Goal: Information Seeking & Learning: Learn about a topic

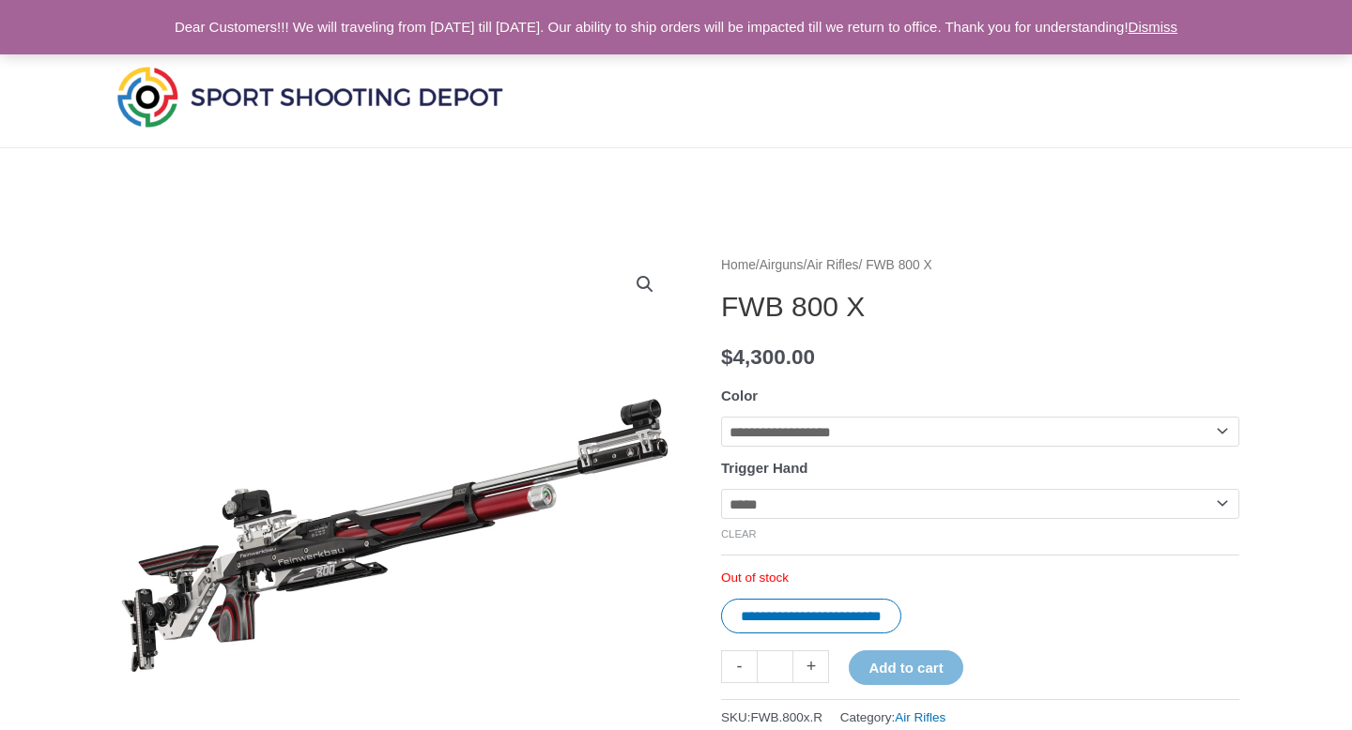
click at [359, 86] on img at bounding box center [310, 96] width 394 height 69
click at [189, 92] on img at bounding box center [310, 96] width 394 height 69
click at [140, 107] on img at bounding box center [310, 96] width 394 height 69
click at [457, 93] on img at bounding box center [310, 96] width 394 height 69
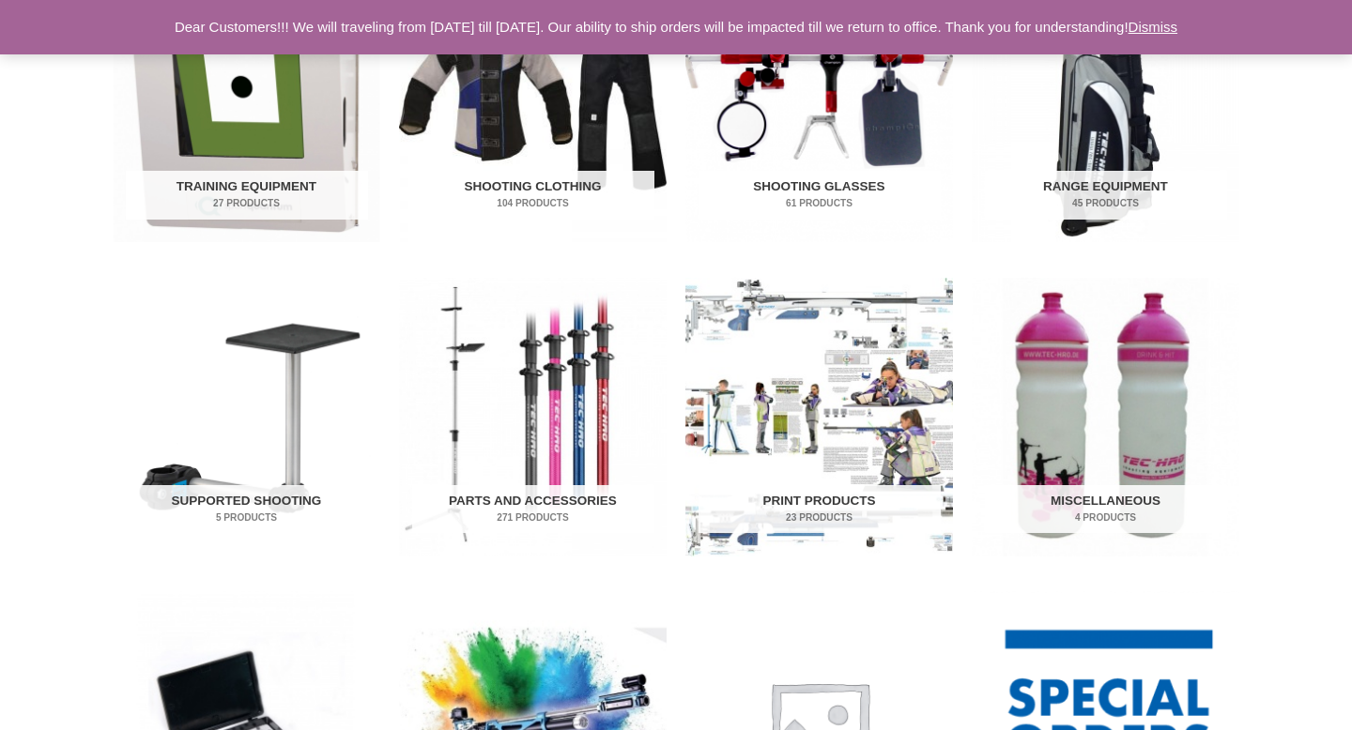
scroll to position [576, 0]
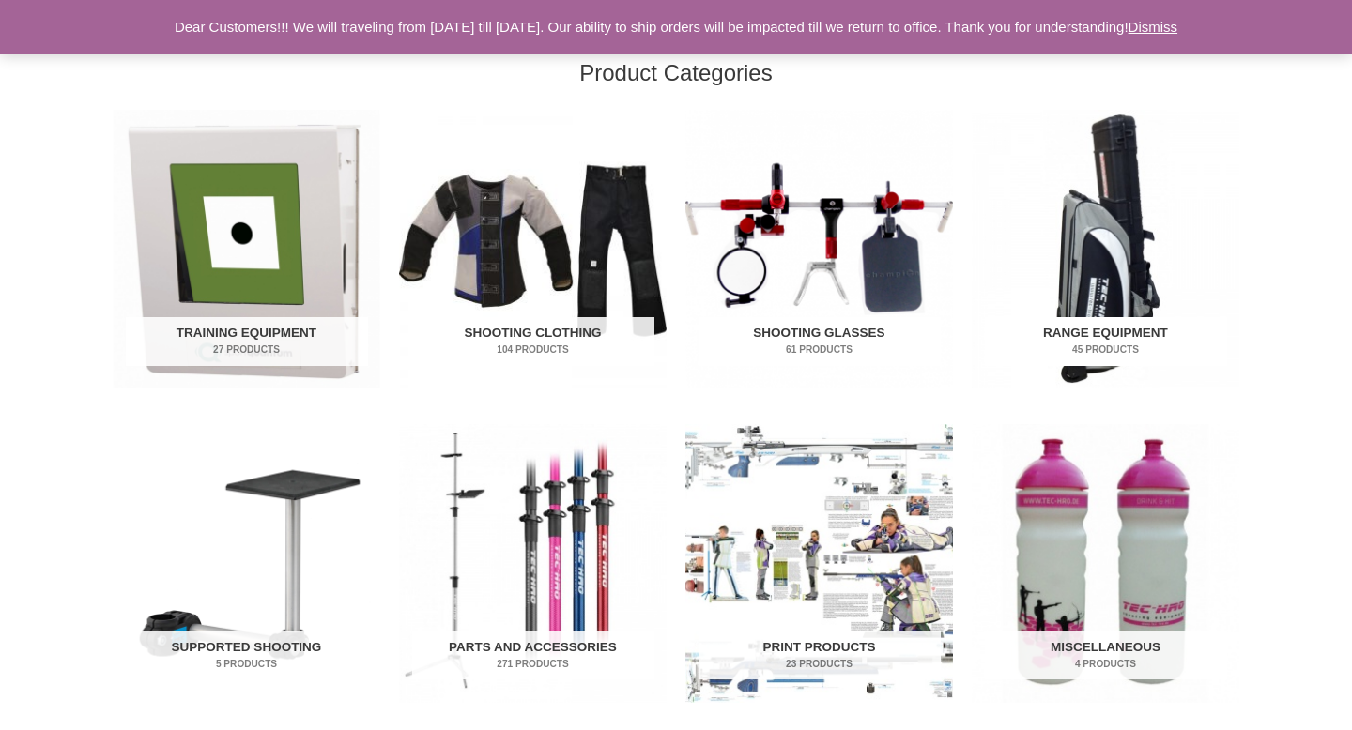
click at [1081, 217] on img "Visit product category Range Equipment" at bounding box center [1106, 249] width 268 height 279
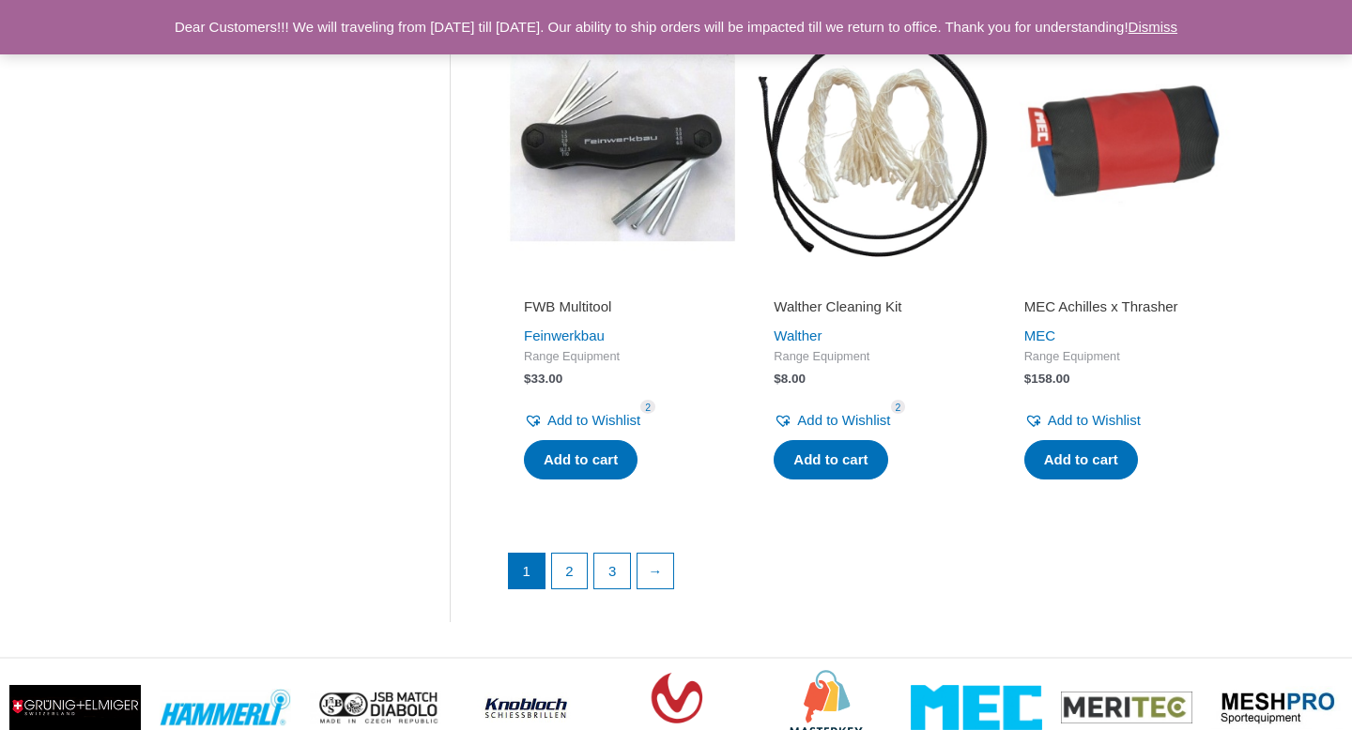
scroll to position [2576, 0]
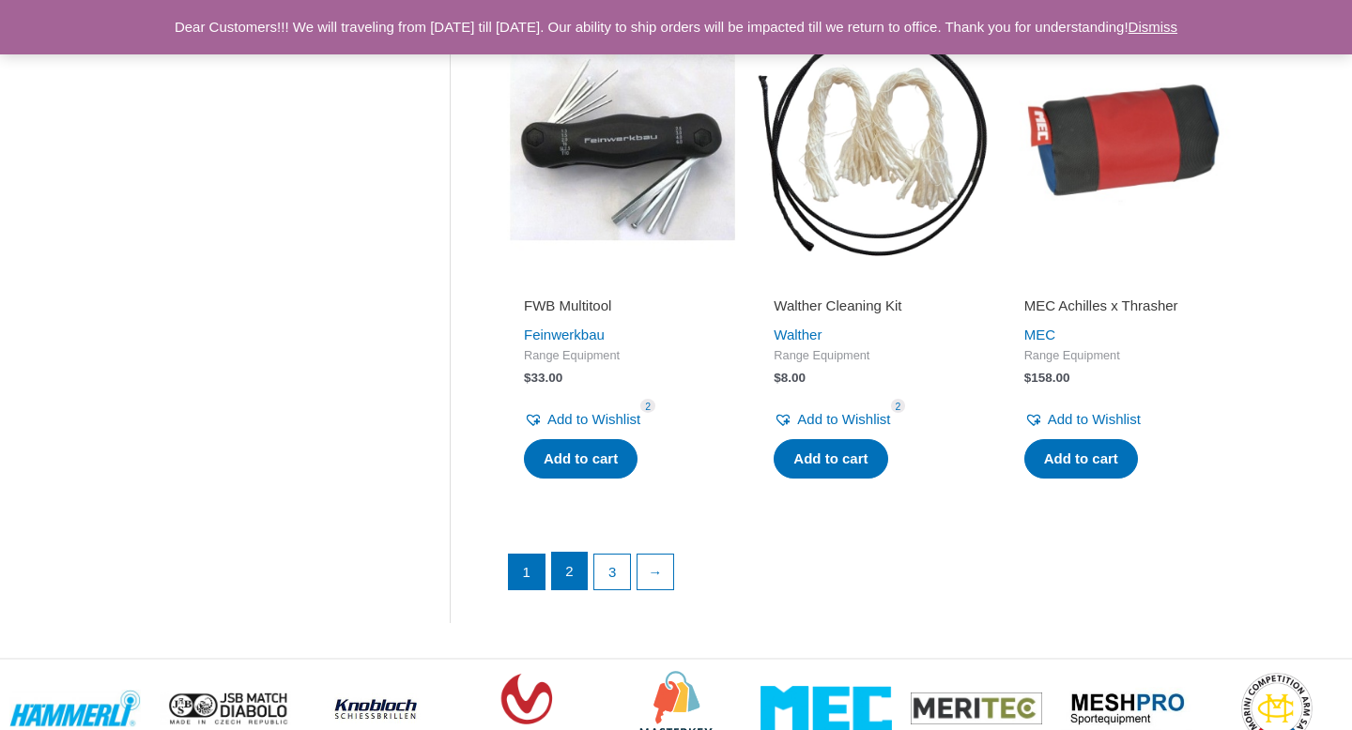
click at [566, 591] on link "2" at bounding box center [570, 572] width 36 height 38
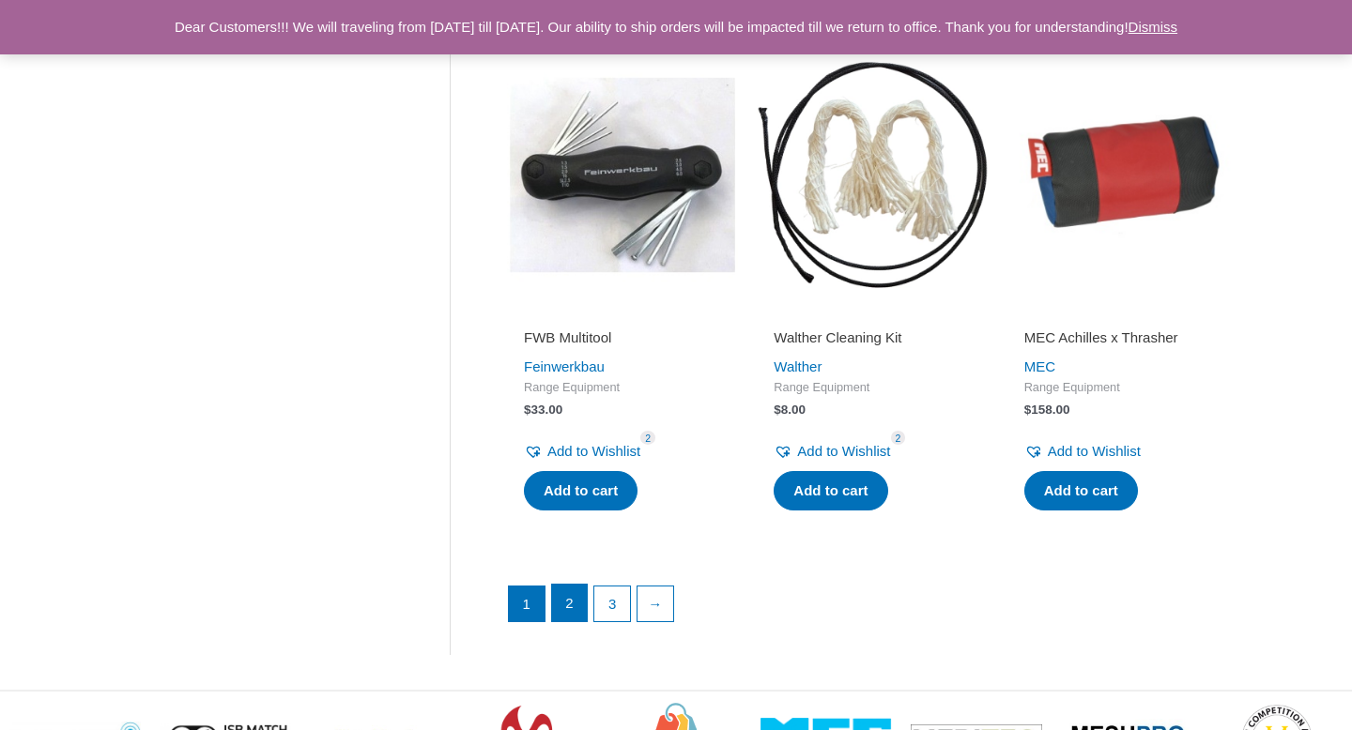
scroll to position [2543, 0]
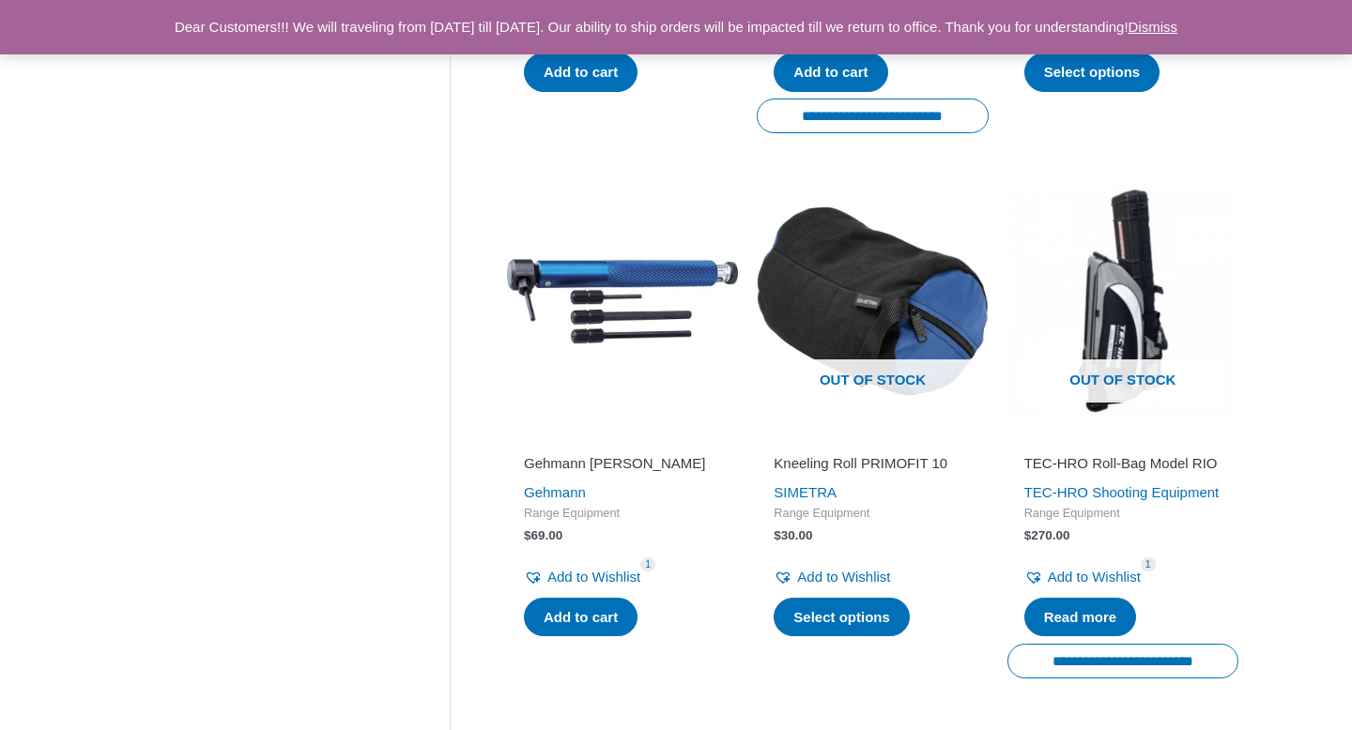
scroll to position [1329, 0]
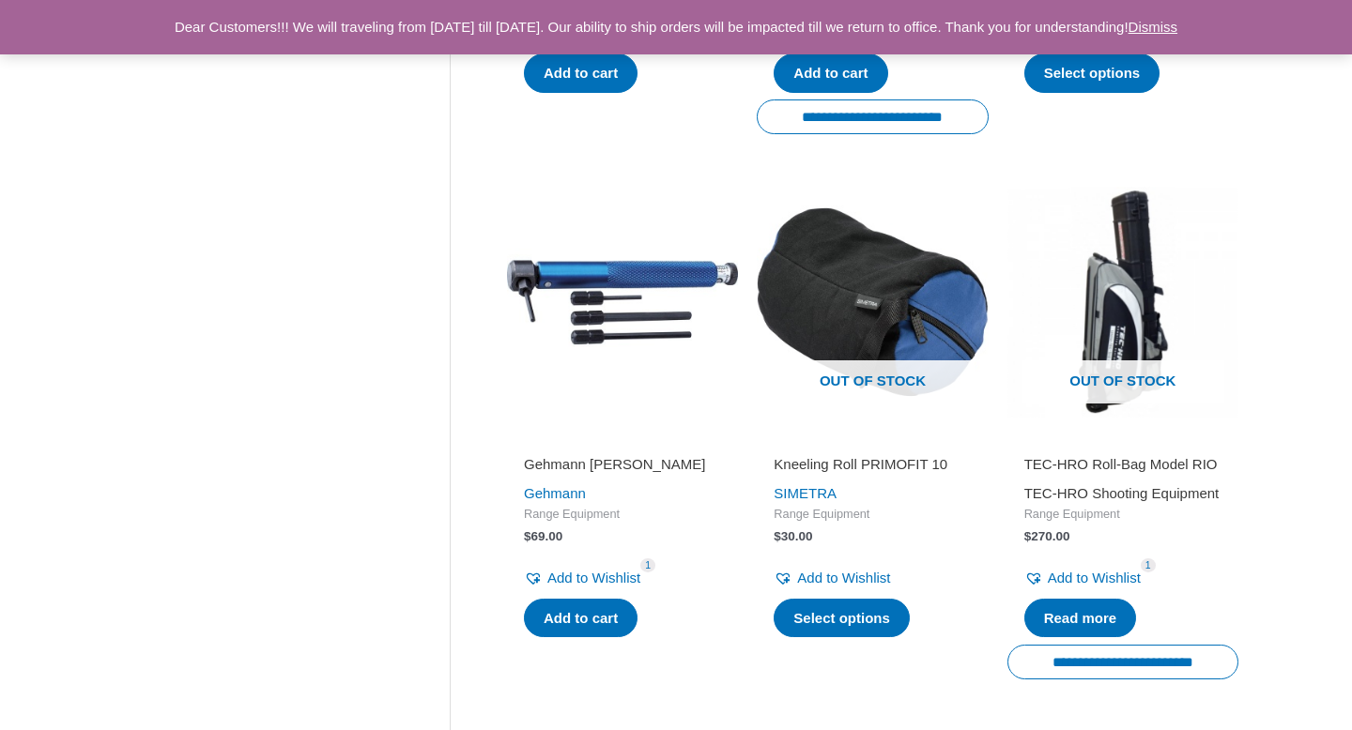
click at [1079, 501] on link "TEC-HRO Shooting Equipment" at bounding box center [1121, 493] width 195 height 16
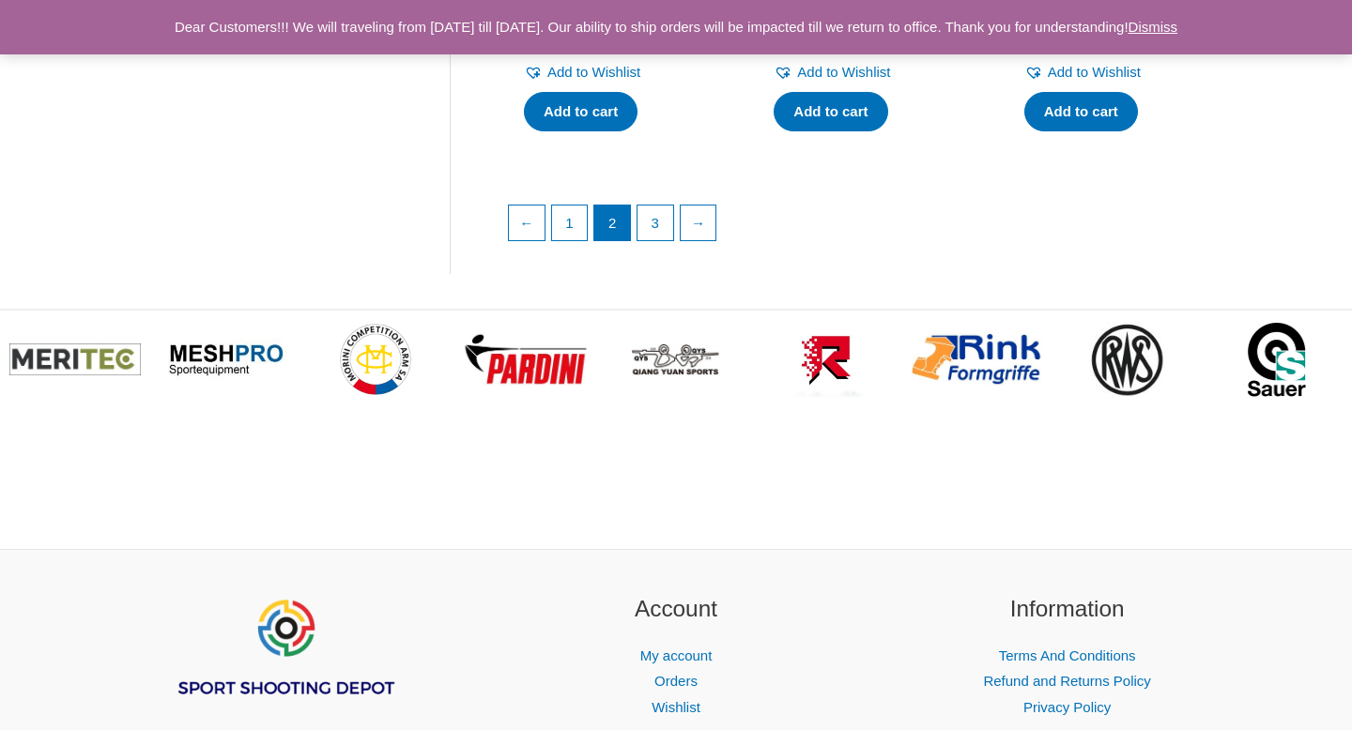
scroll to position [2925, 0]
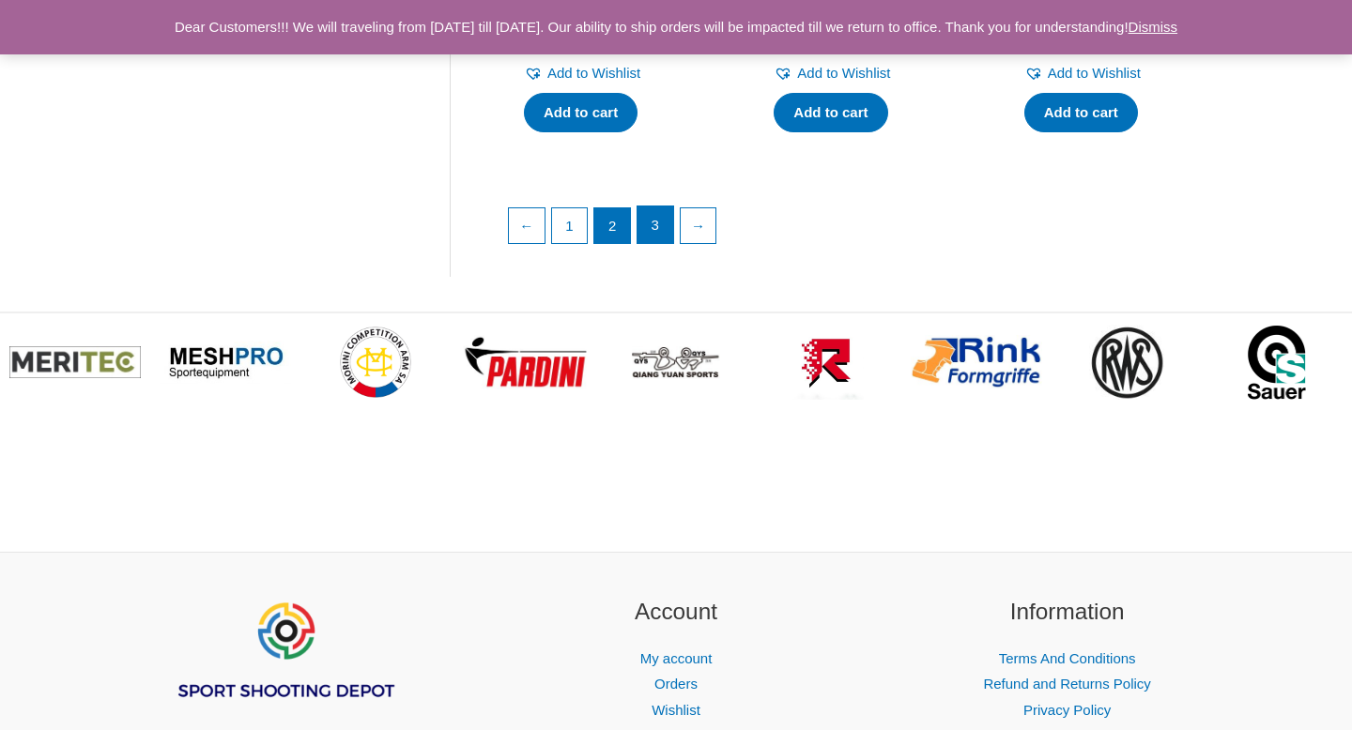
click at [667, 244] on link "3" at bounding box center [656, 226] width 36 height 38
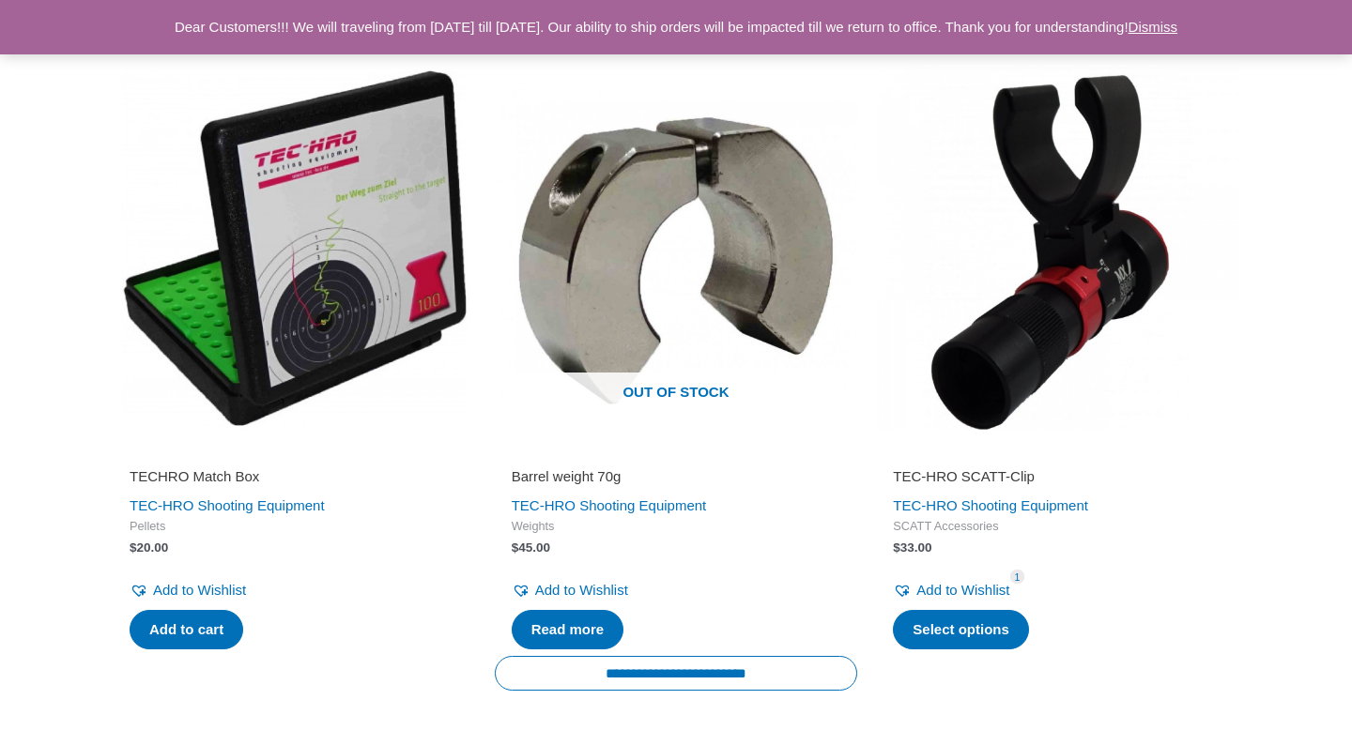
scroll to position [3380, 0]
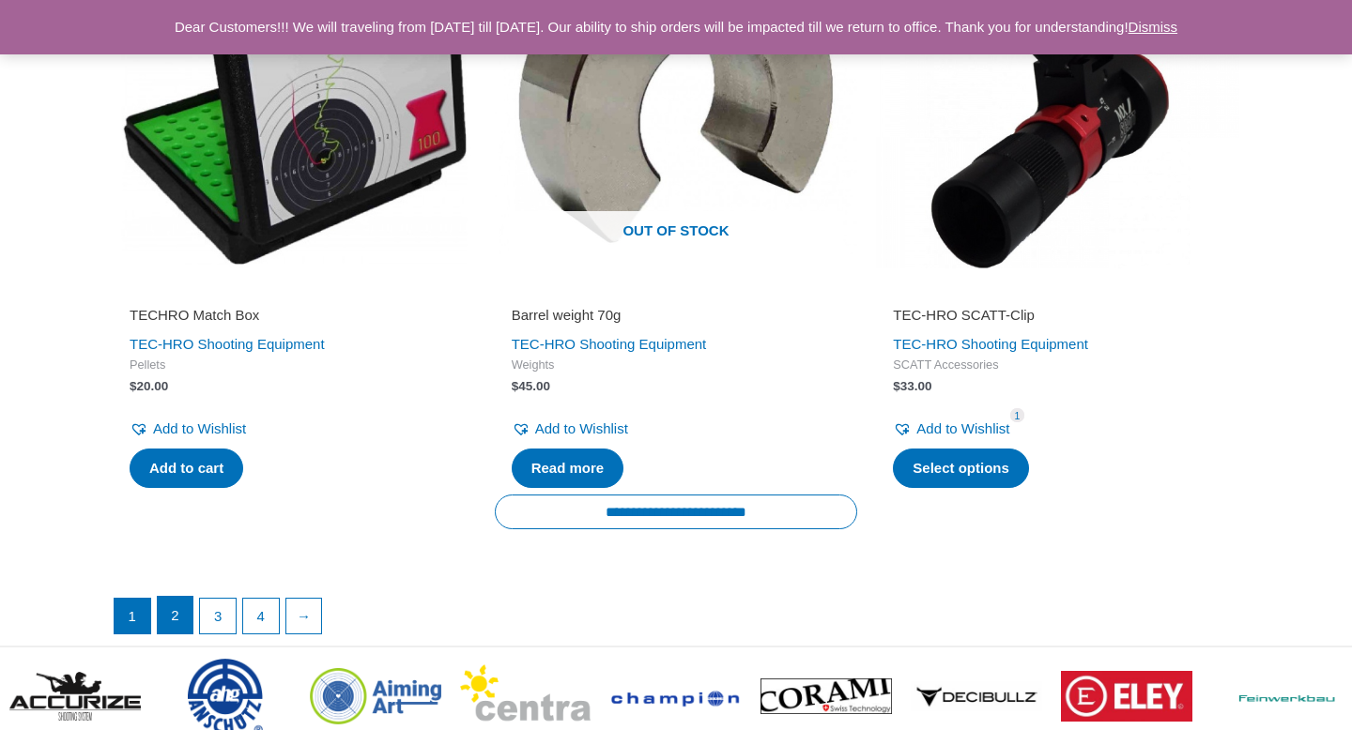
click at [182, 617] on link "2" at bounding box center [176, 616] width 36 height 38
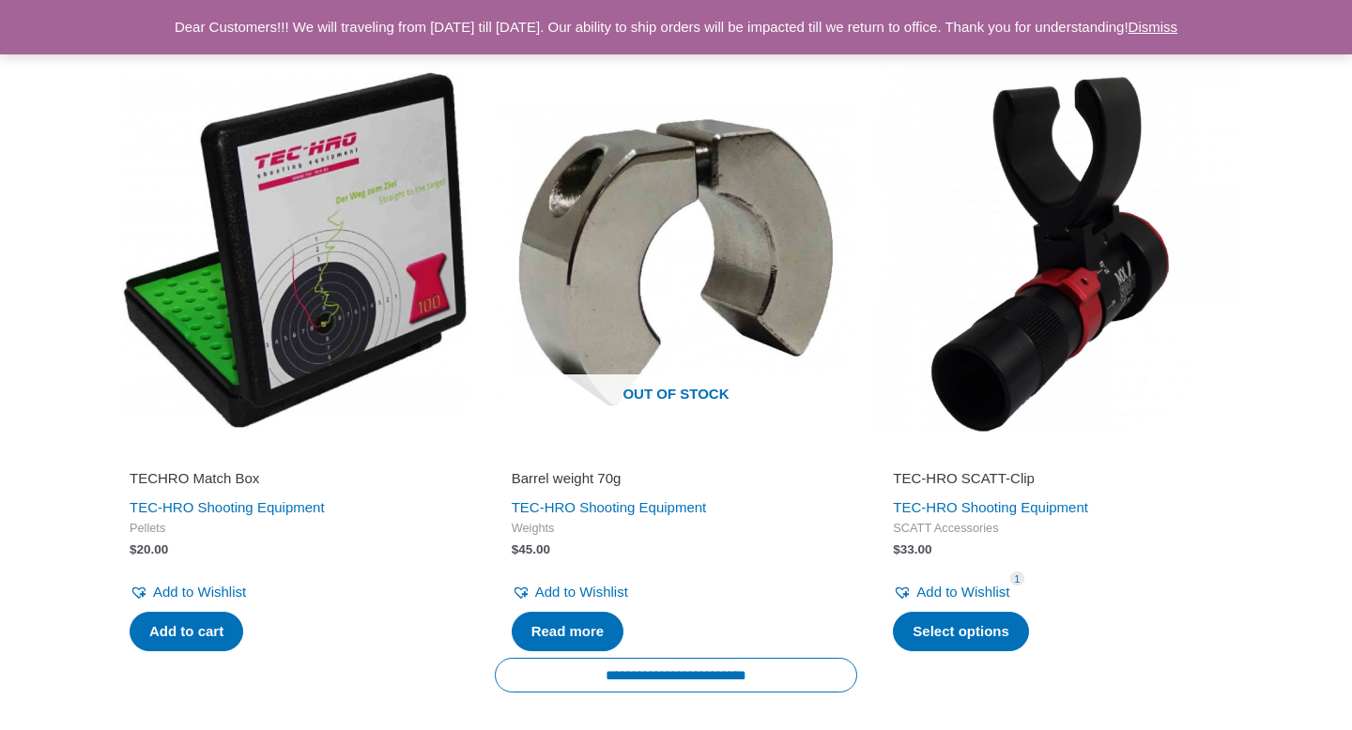
scroll to position [3207, 0]
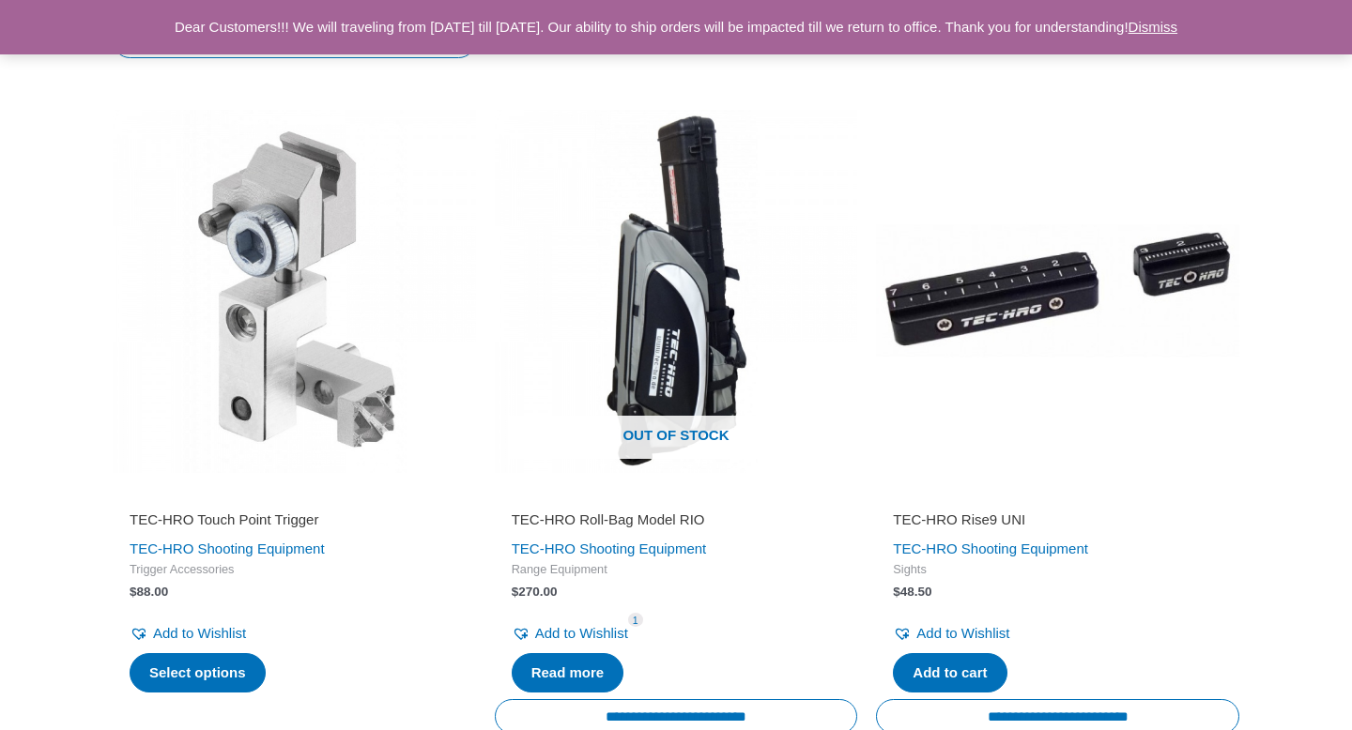
scroll to position [1608, 0]
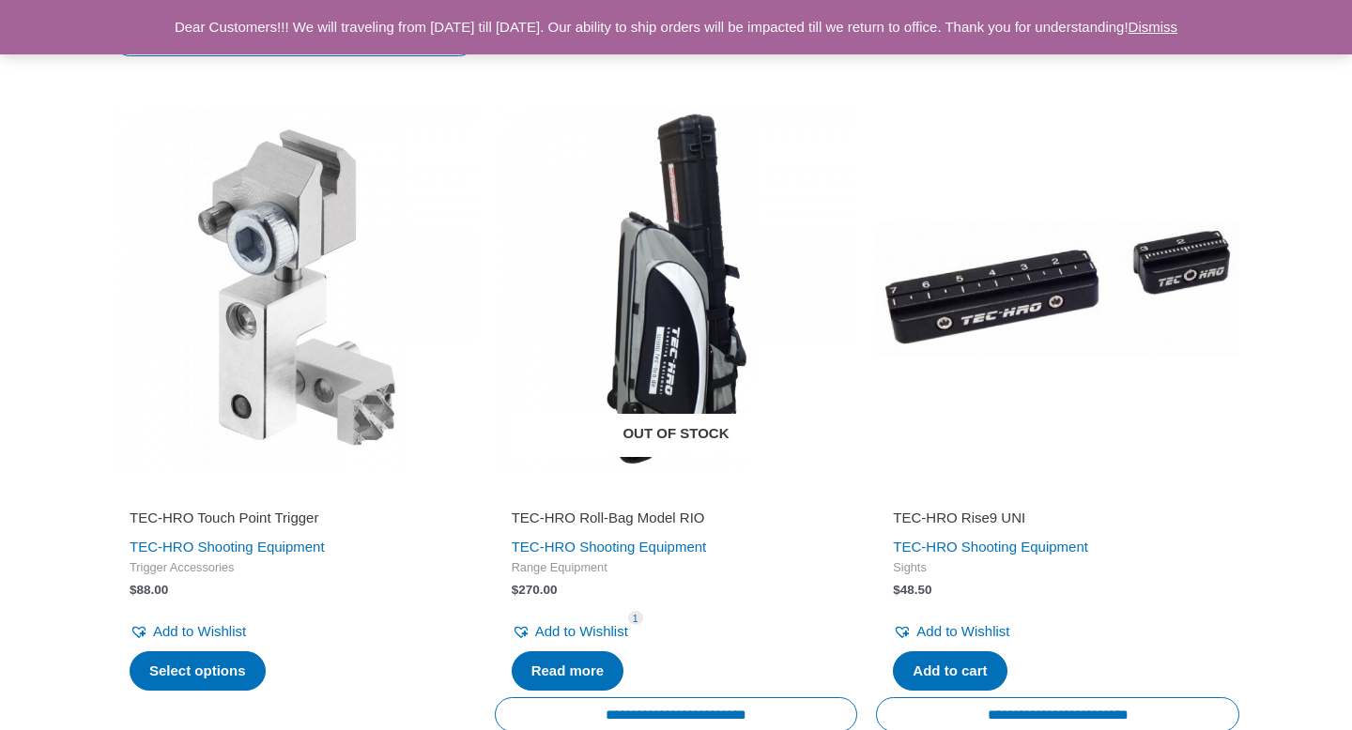
click at [683, 314] on img at bounding box center [676, 289] width 363 height 363
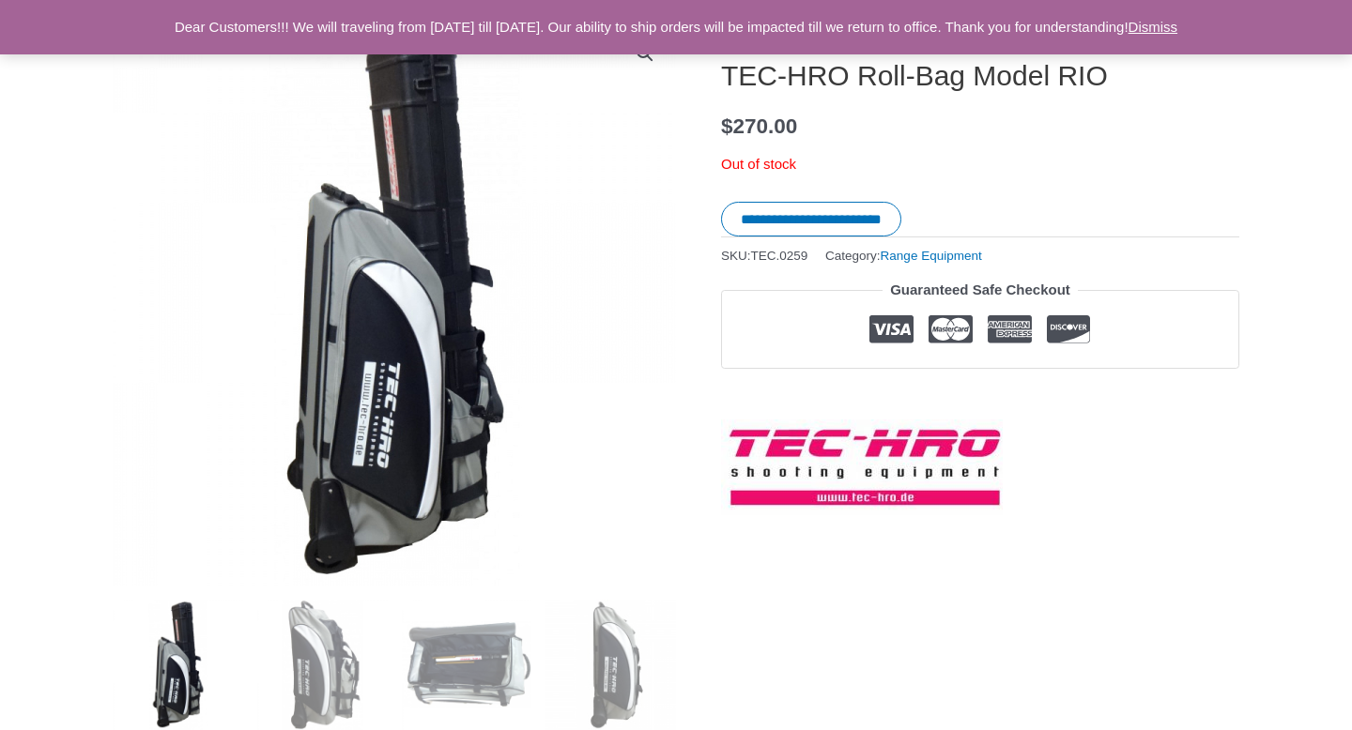
scroll to position [233, 0]
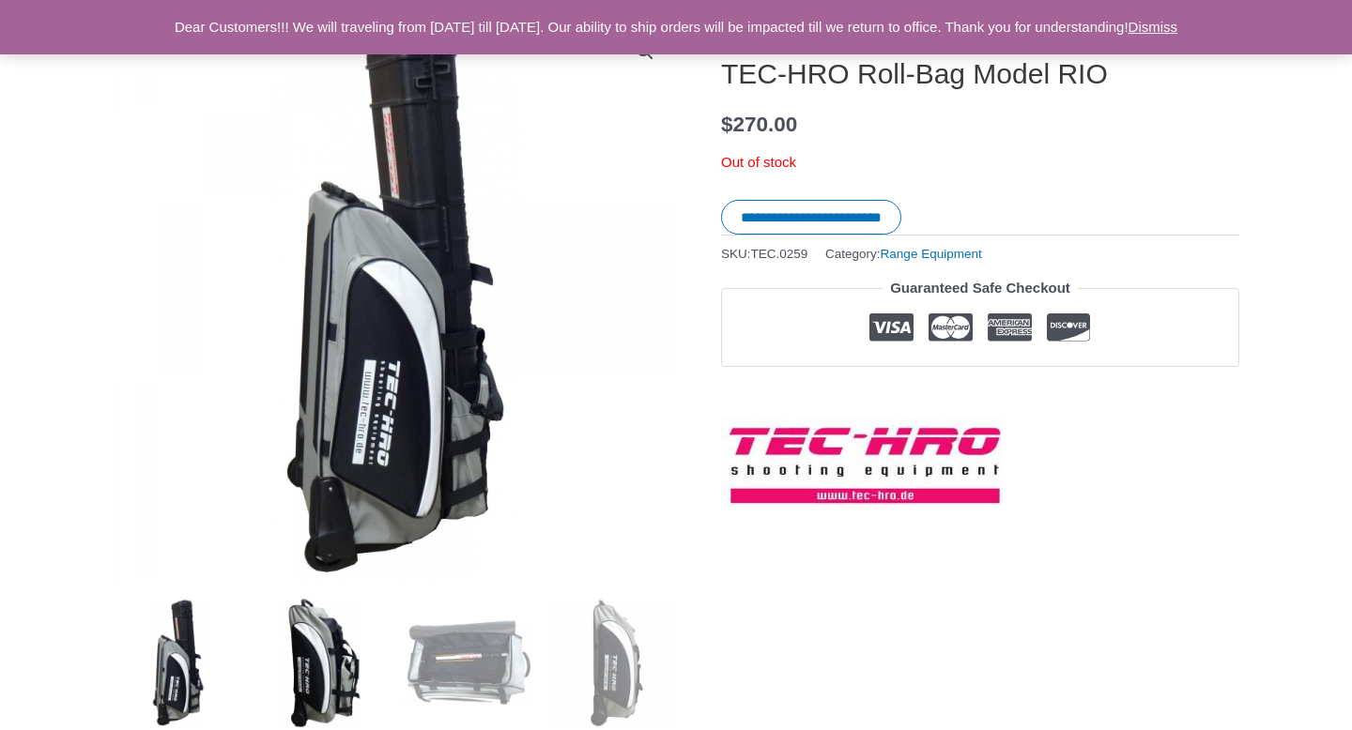
click at [301, 679] on img at bounding box center [322, 663] width 131 height 131
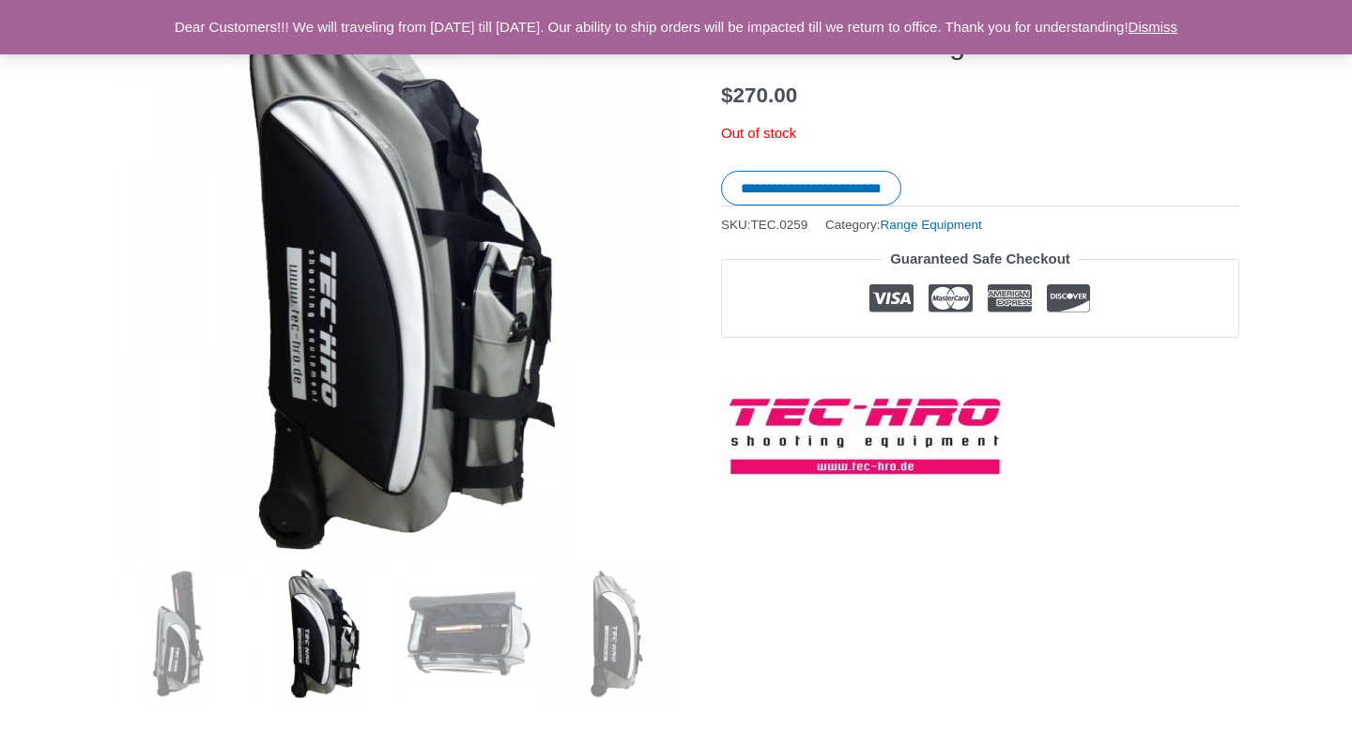
scroll to position [269, 0]
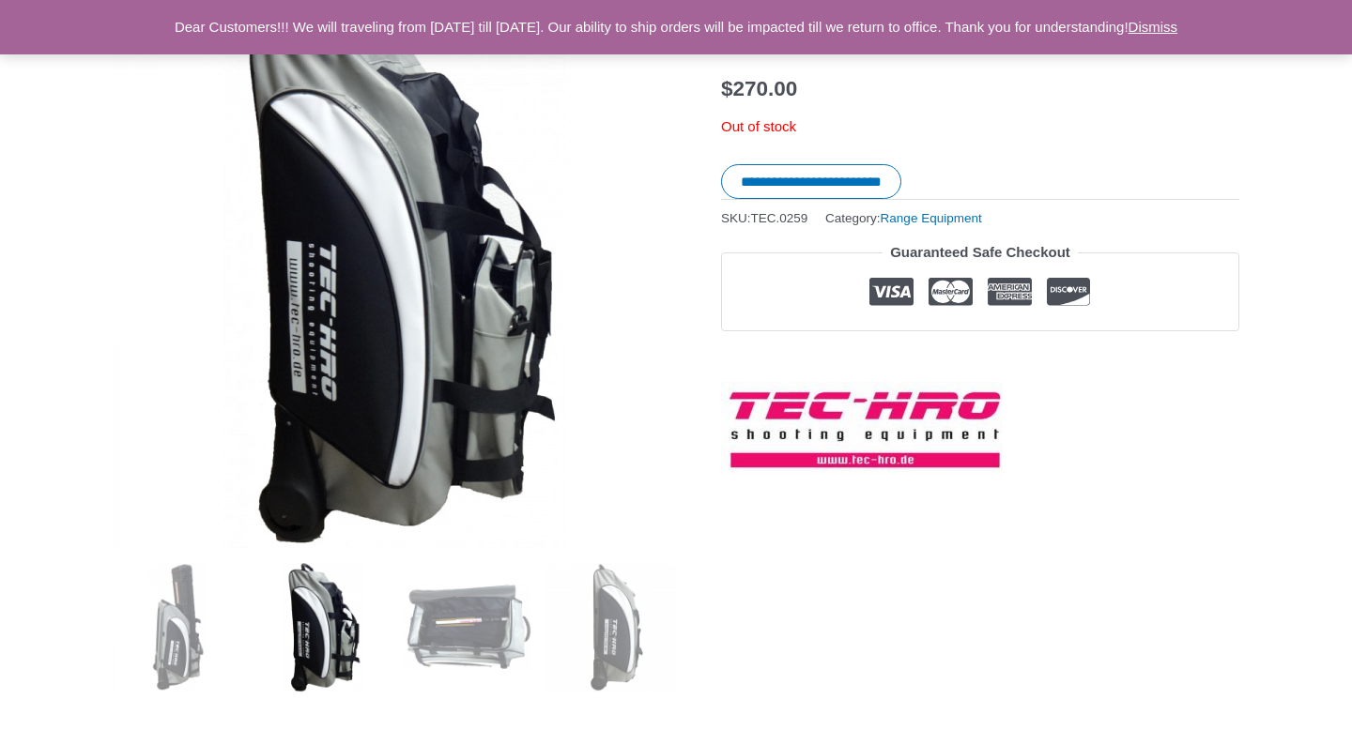
click at [400, 689] on ol at bounding box center [394, 634] width 563 height 145
click at [465, 633] on img at bounding box center [467, 627] width 131 height 131
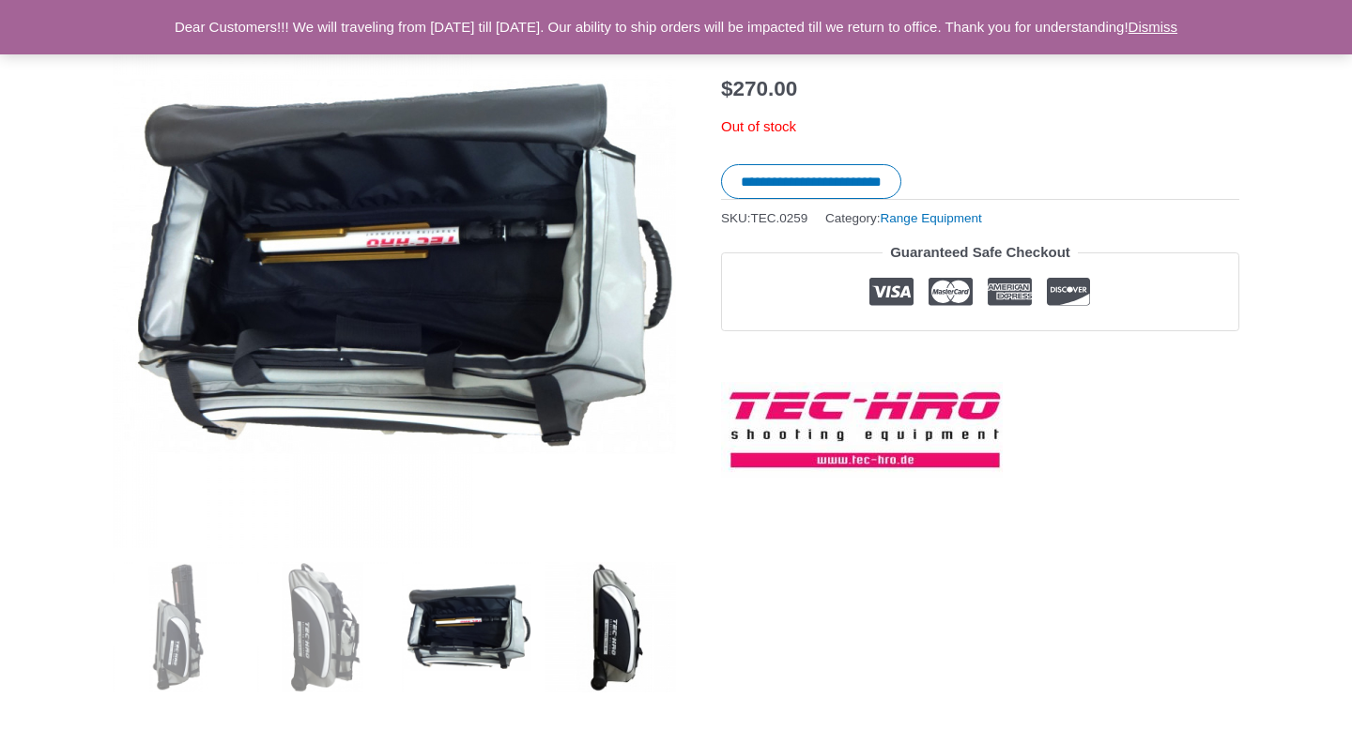
click at [612, 632] on img at bounding box center [610, 627] width 131 height 131
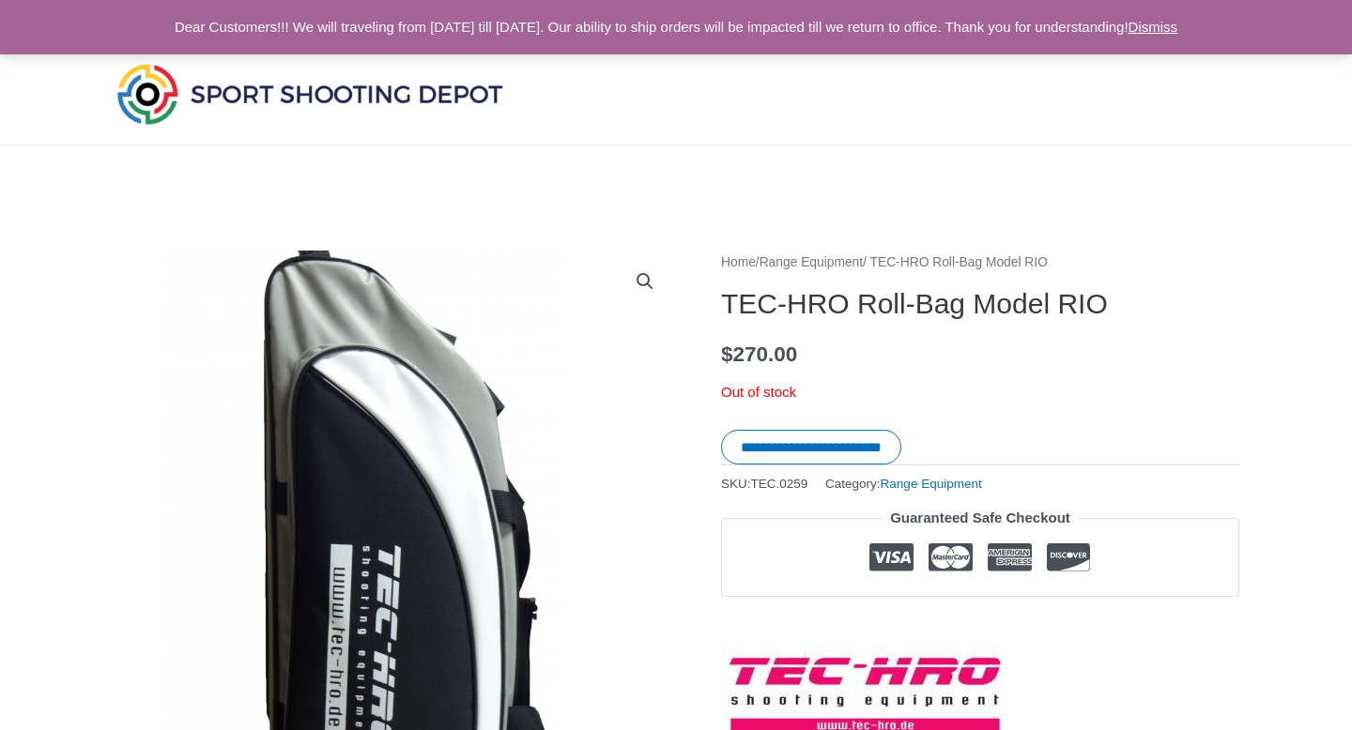
scroll to position [0, 0]
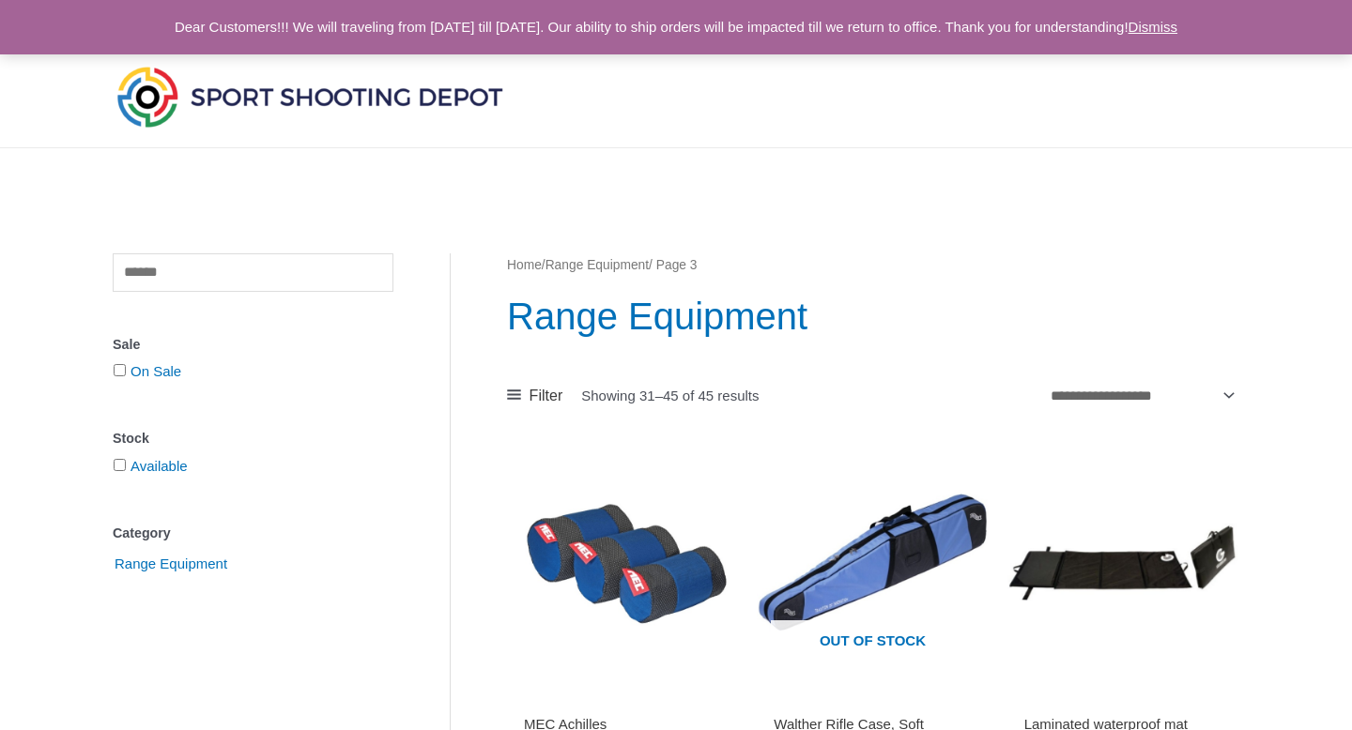
click at [254, 109] on img at bounding box center [310, 96] width 394 height 69
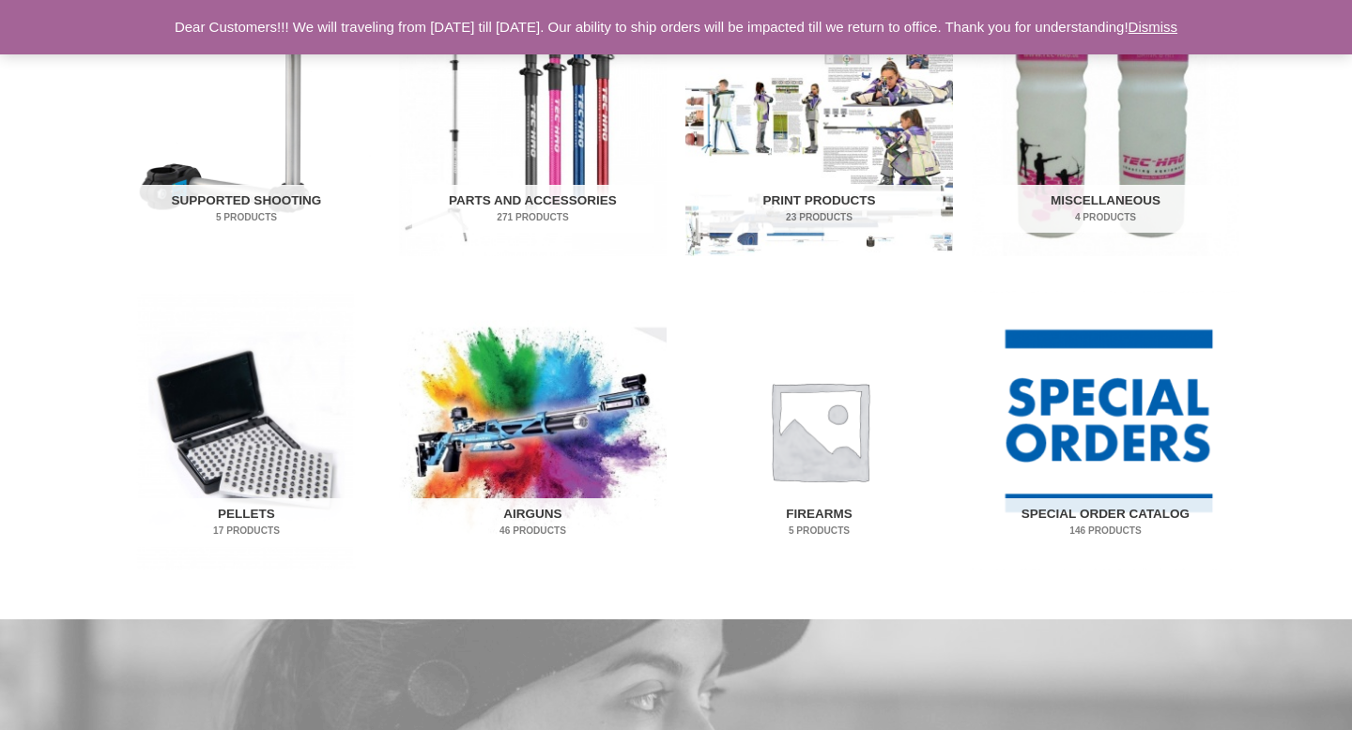
scroll to position [1032, 0]
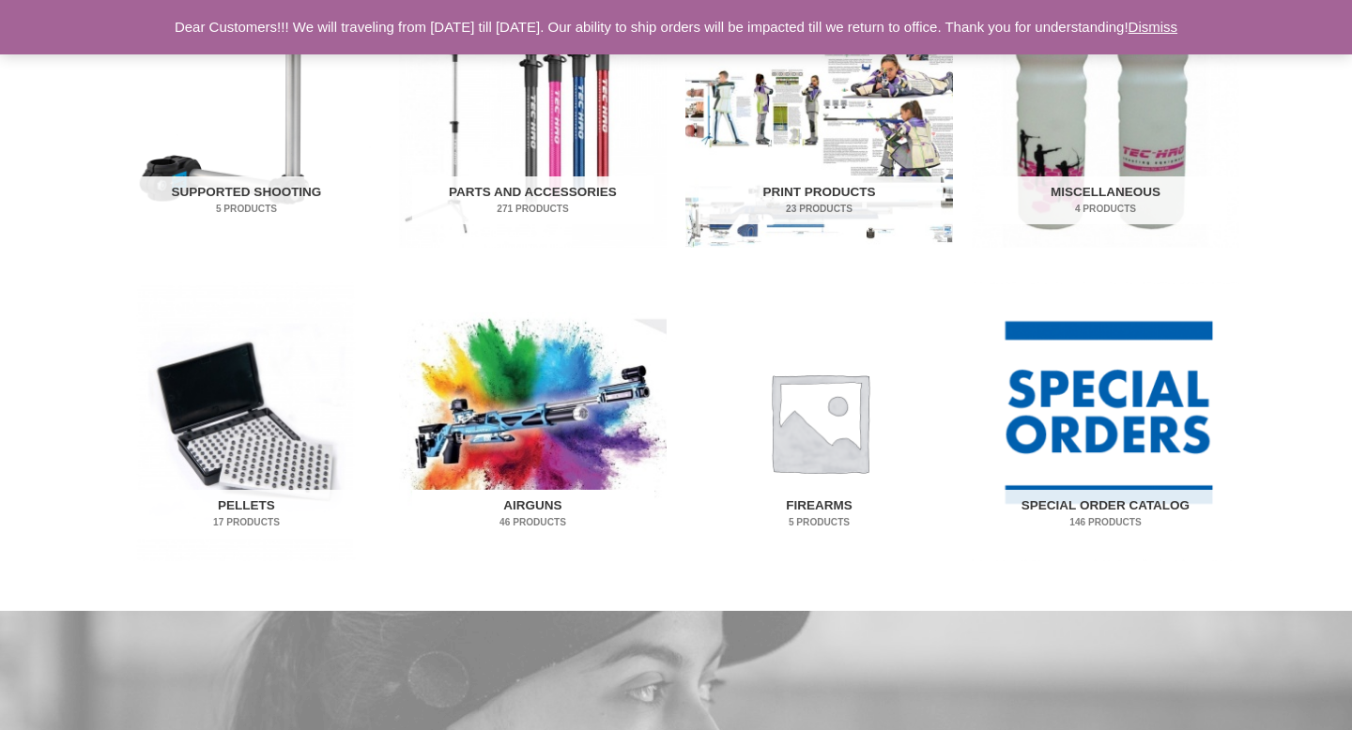
click at [515, 388] on img "Visit product category Airguns" at bounding box center [533, 422] width 268 height 279
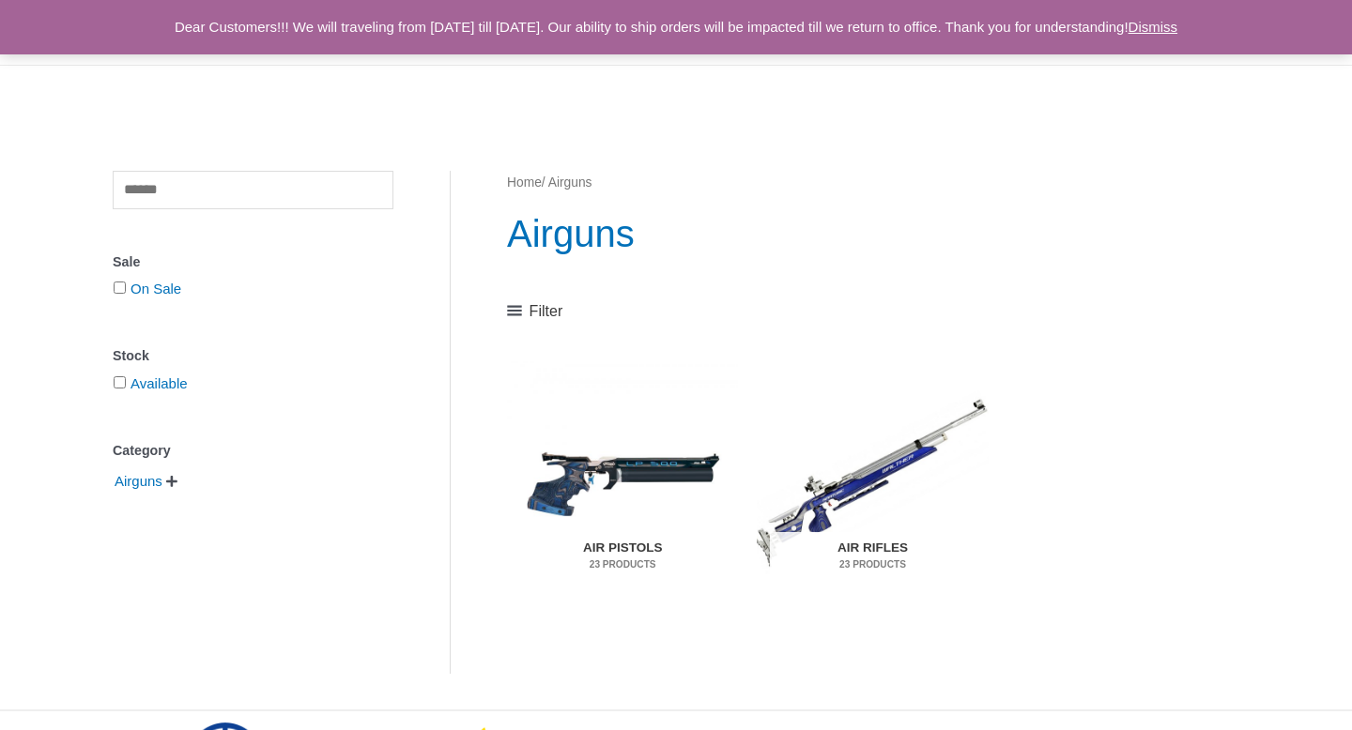
scroll to position [84, 0]
click at [885, 456] on img "Visit product category Air Rifles" at bounding box center [872, 481] width 231 height 242
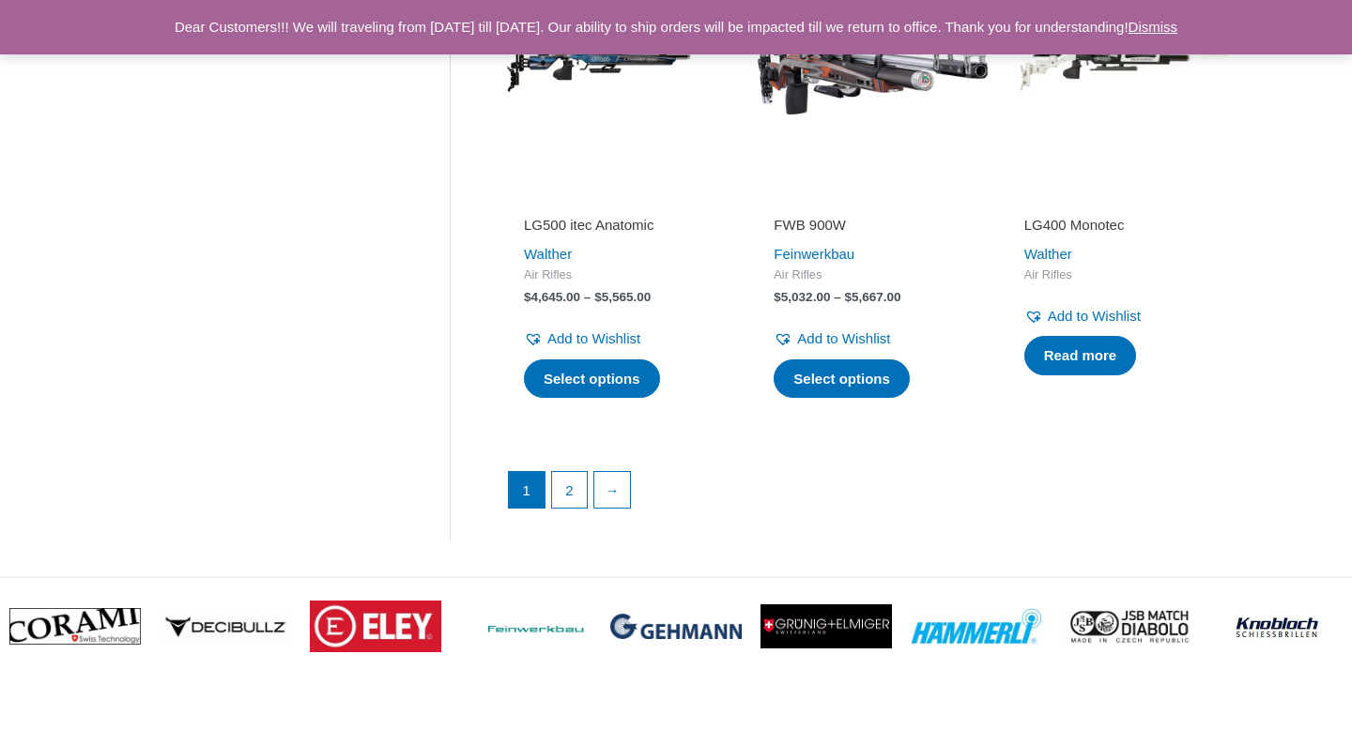
scroll to position [2699, 0]
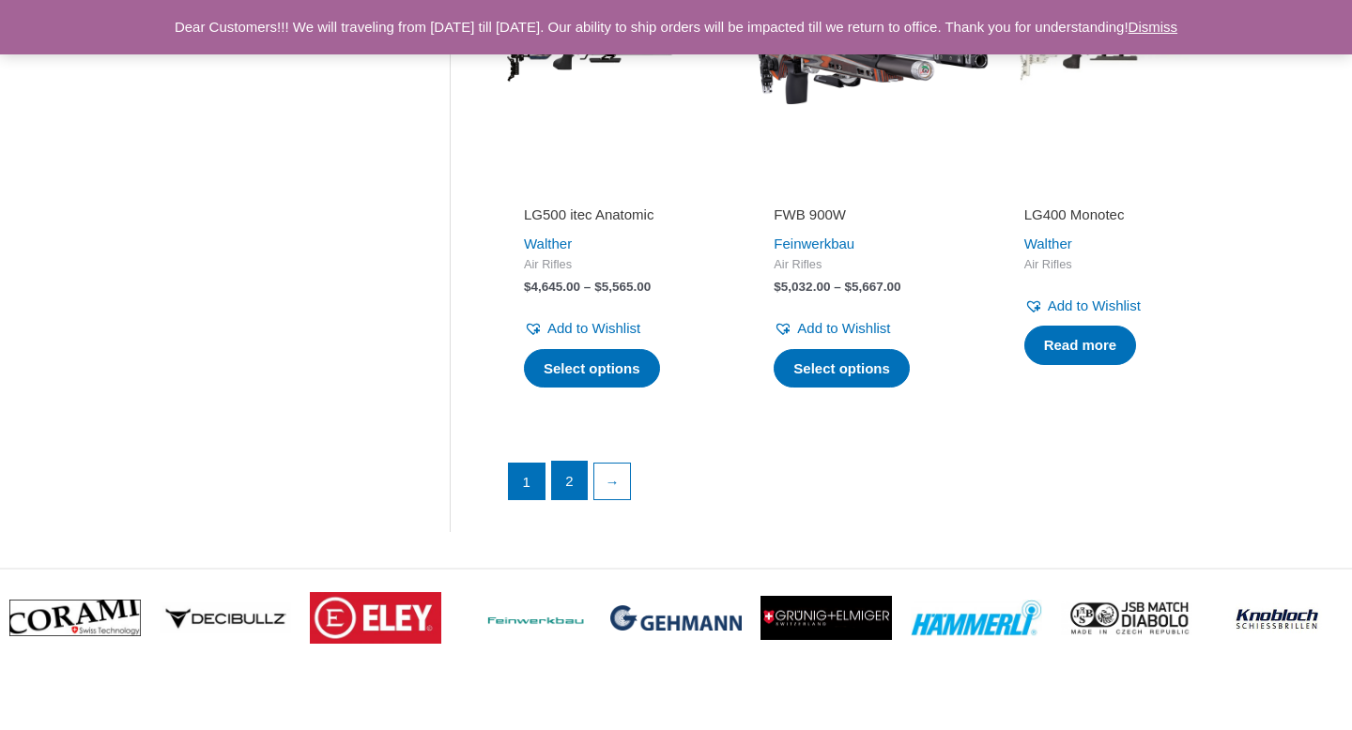
click at [570, 484] on link "2" at bounding box center [570, 481] width 36 height 38
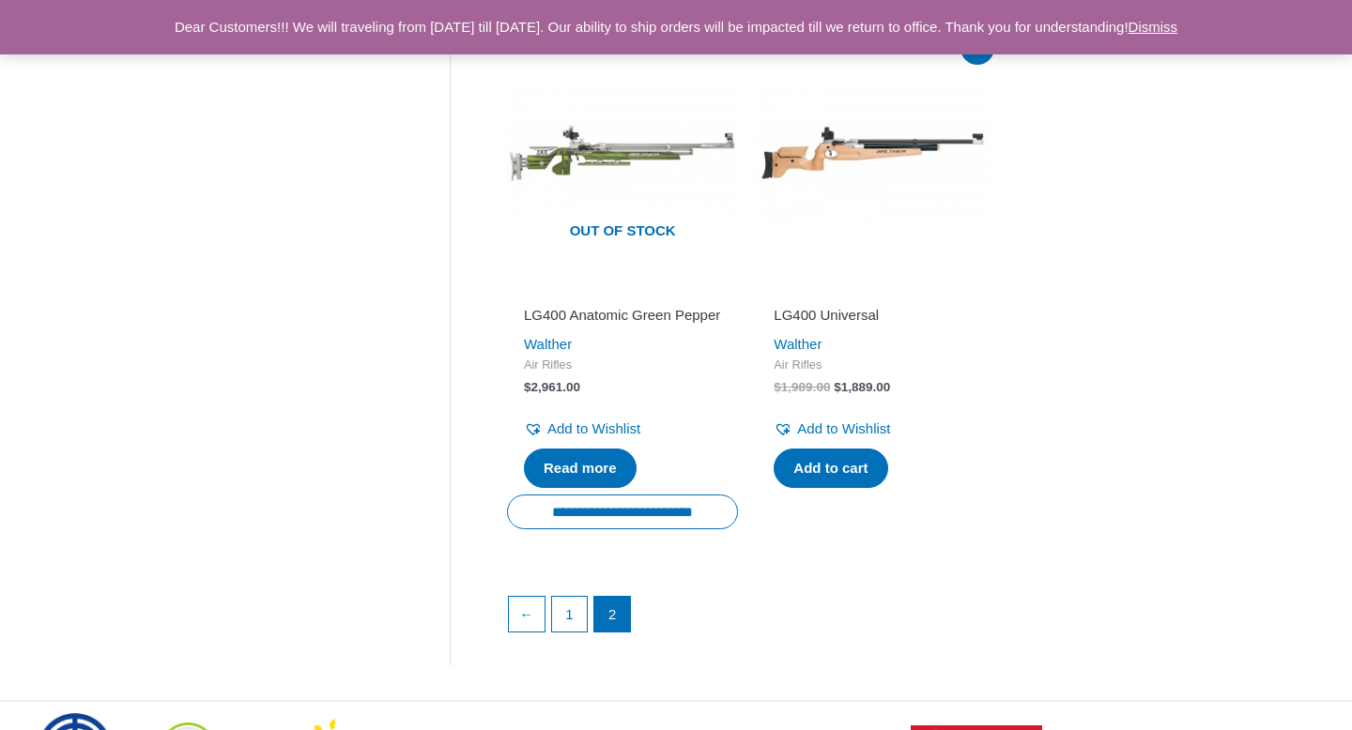
scroll to position [1500, 0]
click at [573, 633] on link "1" at bounding box center [570, 615] width 36 height 38
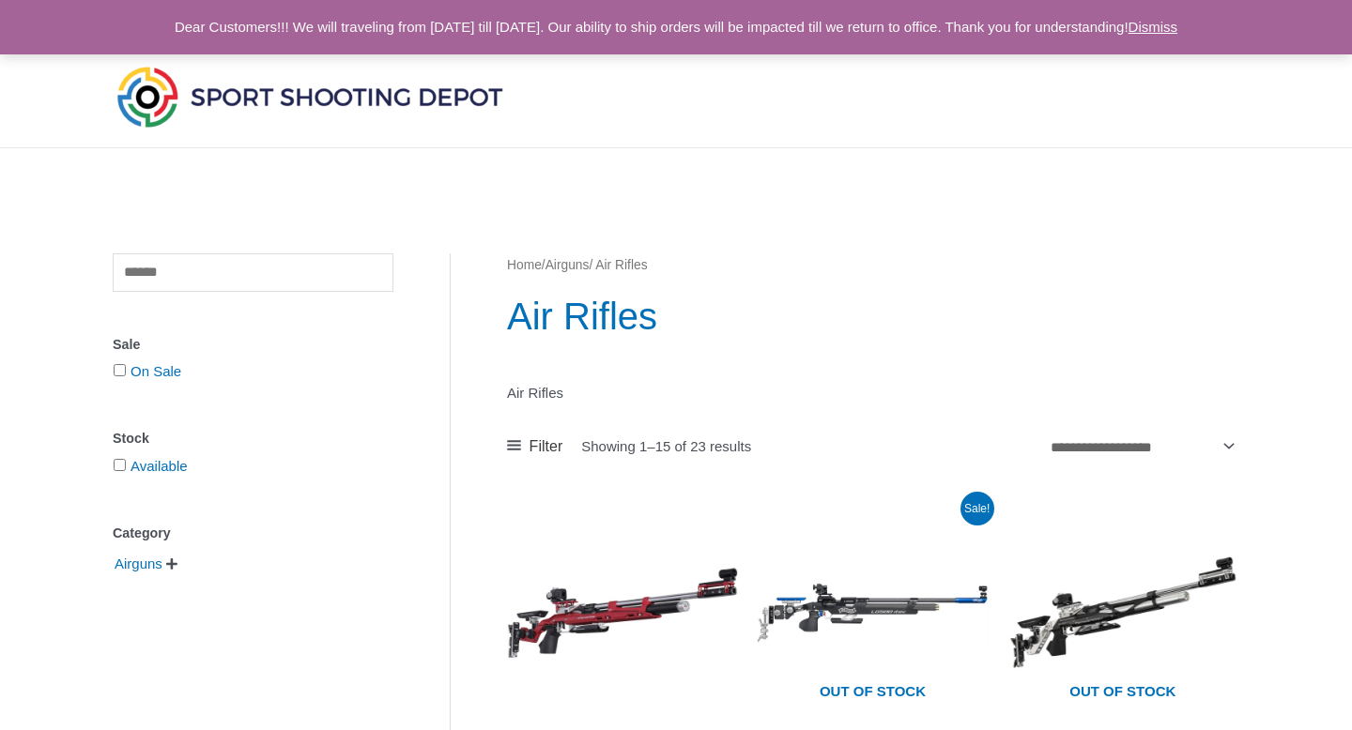
click at [173, 562] on span "" at bounding box center [171, 564] width 11 height 13
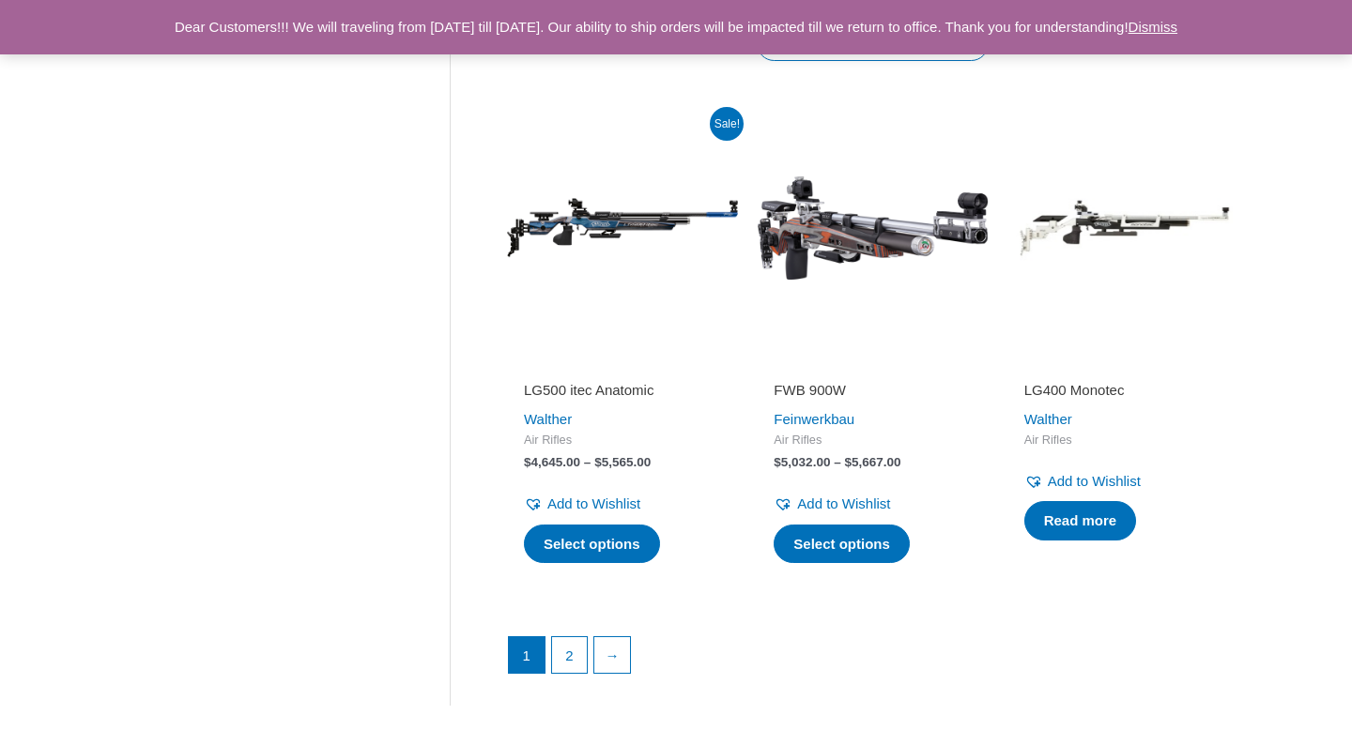
scroll to position [2523, 0]
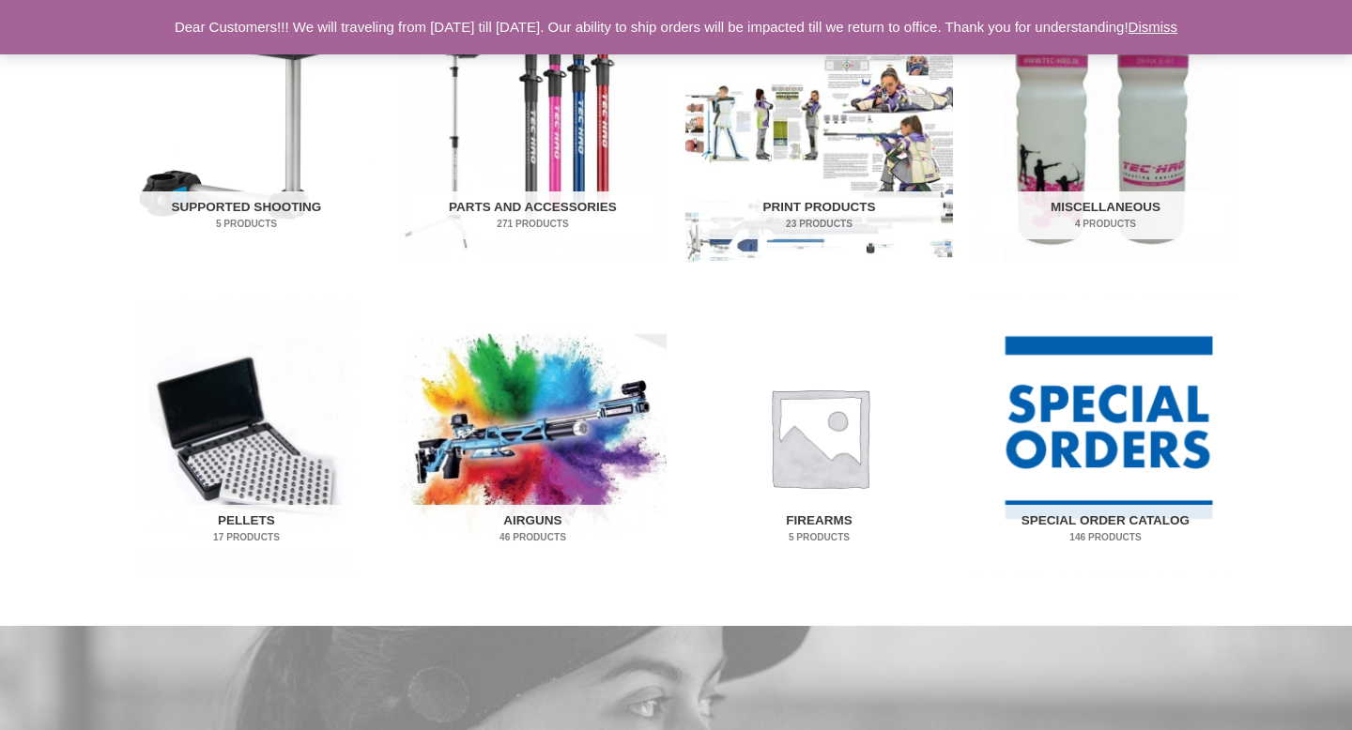
scroll to position [1022, 0]
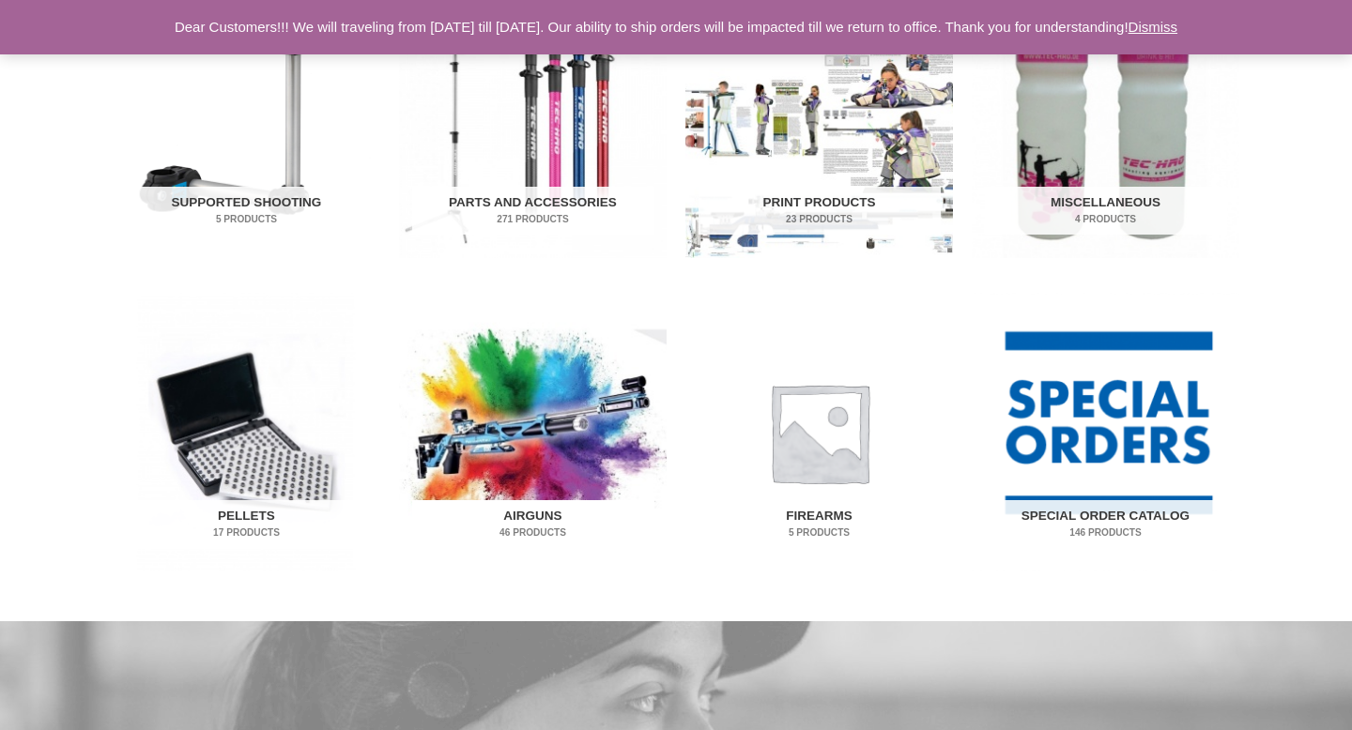
click at [507, 408] on img "Visit product category Airguns" at bounding box center [533, 432] width 268 height 279
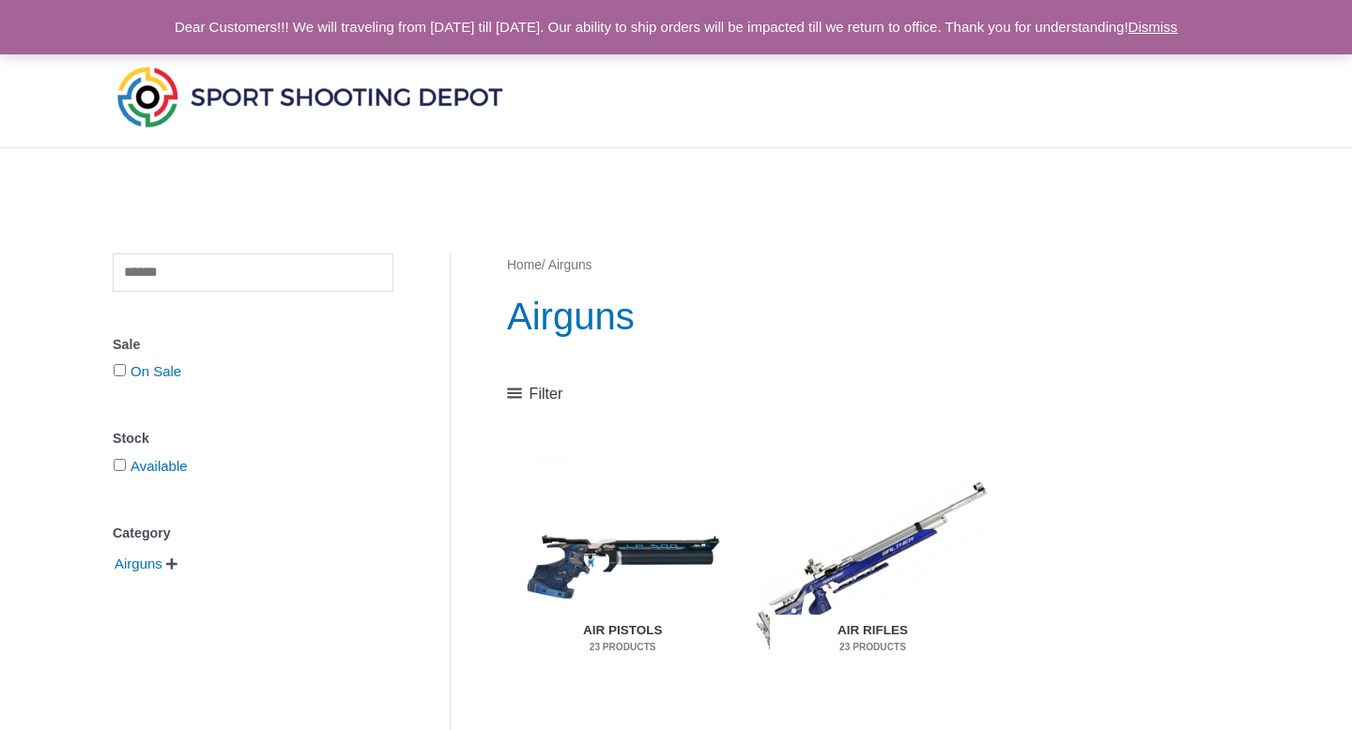
click at [897, 542] on img "Visit product category Air Rifles" at bounding box center [872, 565] width 231 height 242
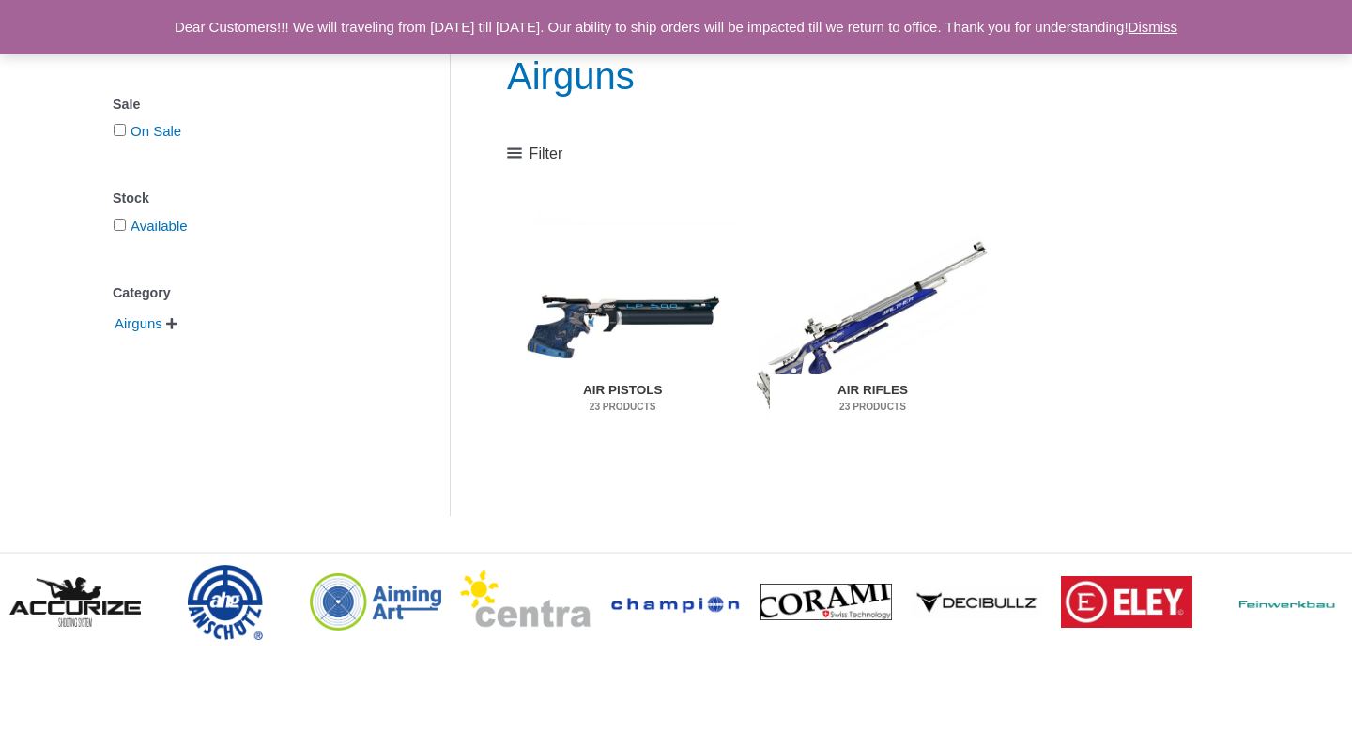
scroll to position [245, 0]
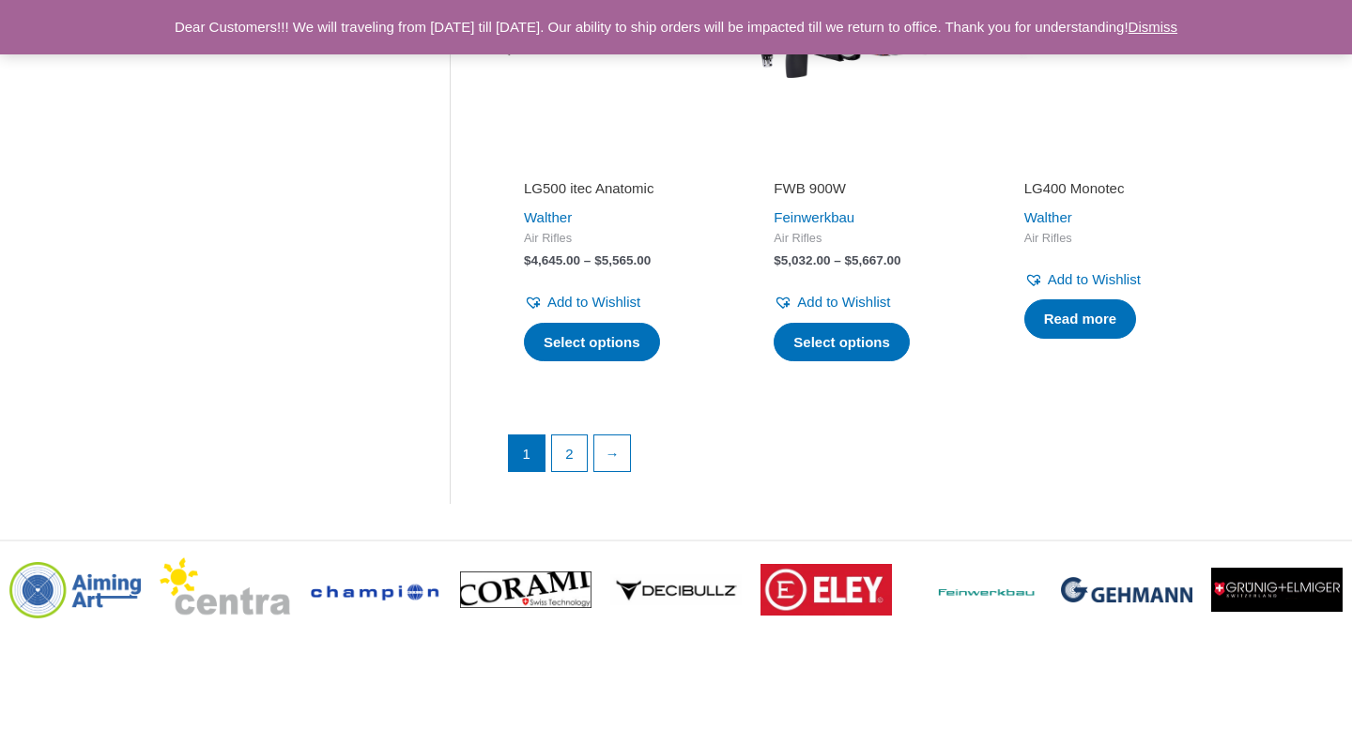
scroll to position [2731, 0]
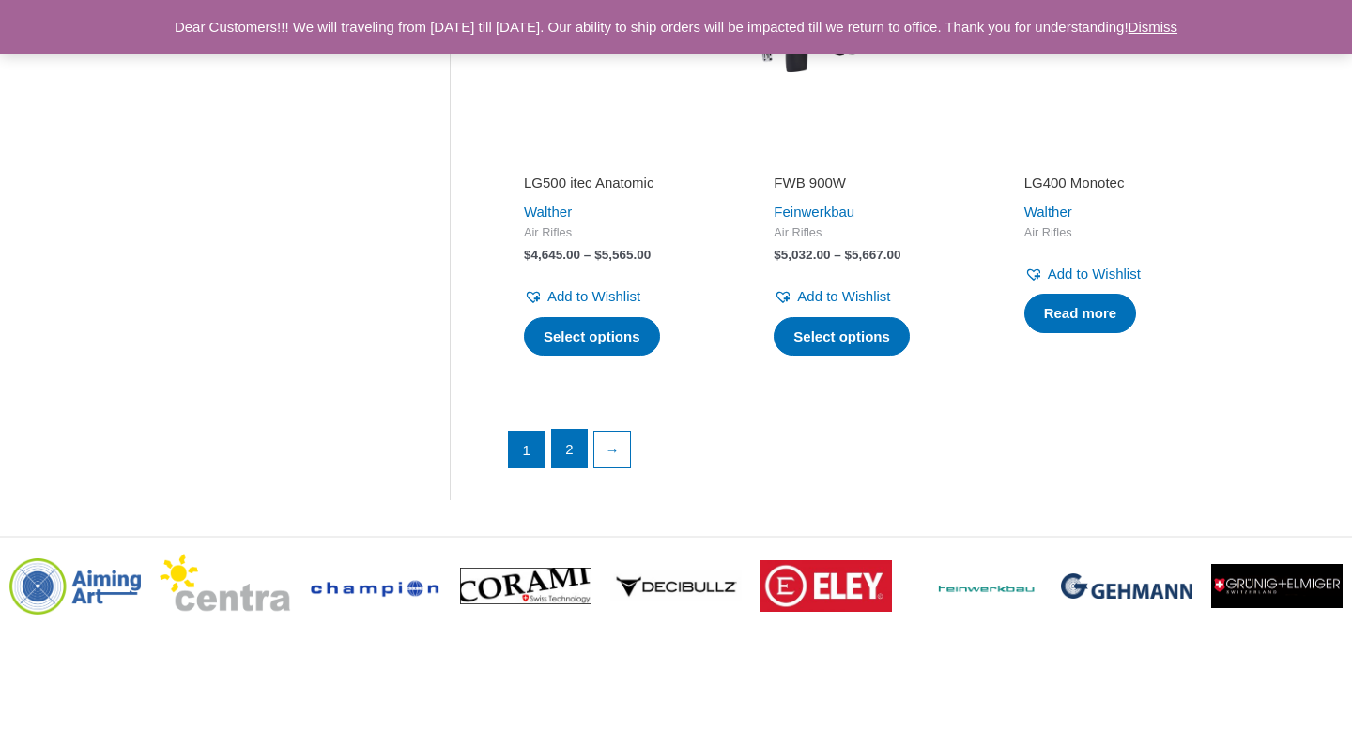
click at [565, 462] on link "2" at bounding box center [570, 449] width 36 height 38
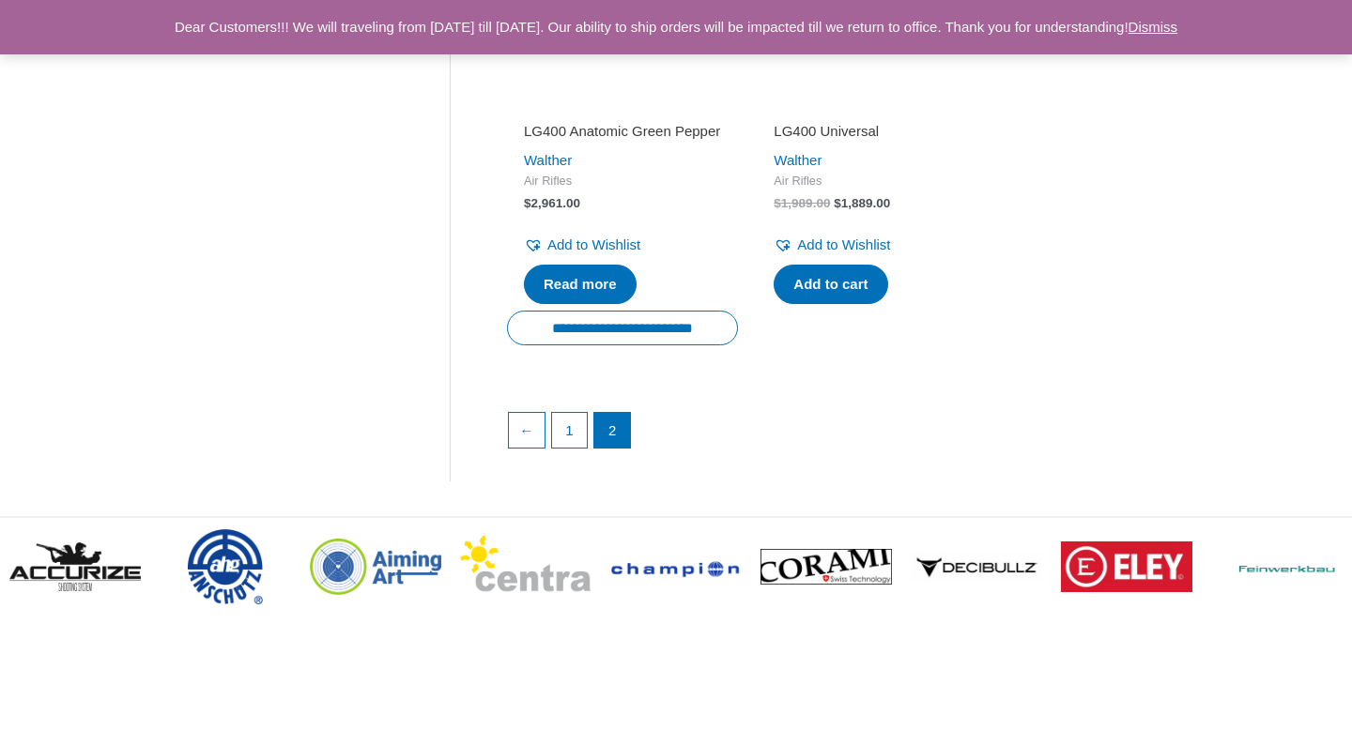
scroll to position [1688, 0]
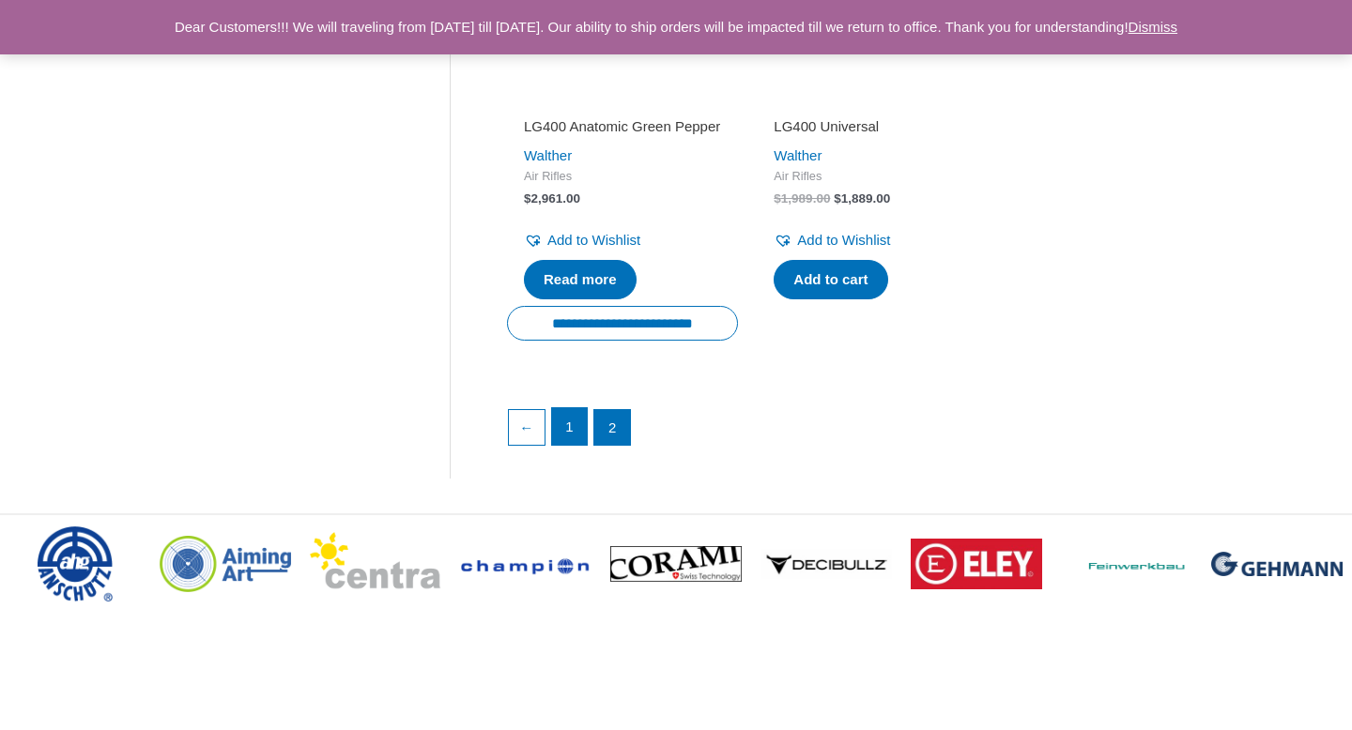
click at [573, 444] on link "1" at bounding box center [570, 427] width 36 height 38
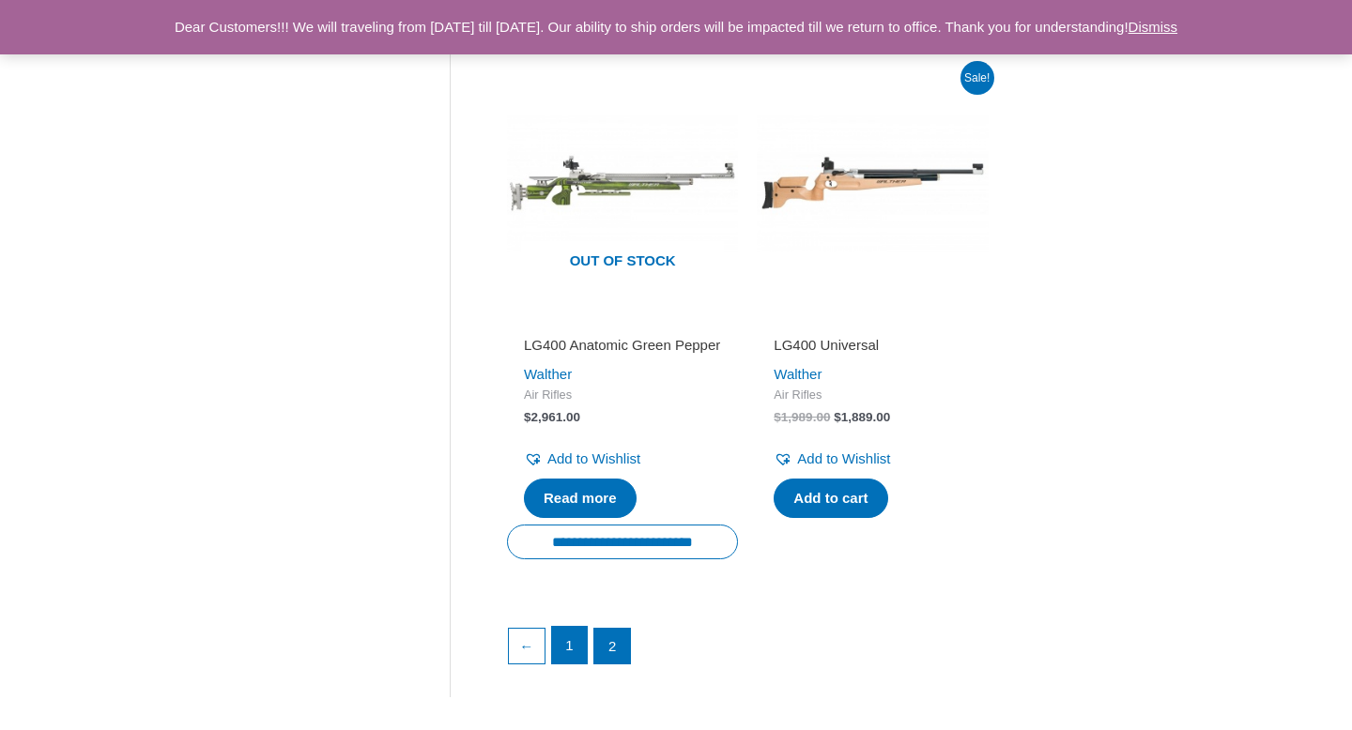
scroll to position [1464, 0]
